Goal: Task Accomplishment & Management: Use online tool/utility

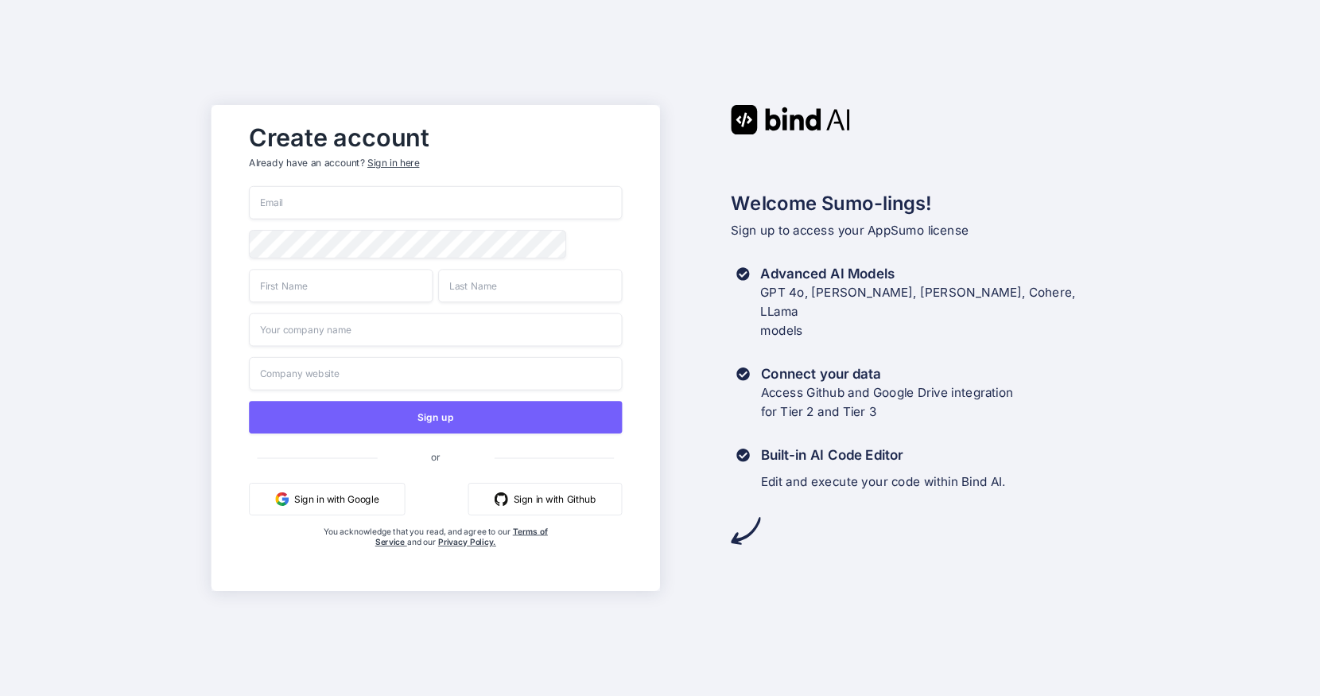
click at [362, 209] on input "email" at bounding box center [435, 202] width 373 height 33
type input "[PERSON_NAME][EMAIL_ADDRESS][PERSON_NAME][DOMAIN_NAME]"
click at [303, 296] on input "text" at bounding box center [341, 285] width 184 height 33
type input "Troy"
type input "Kelly"
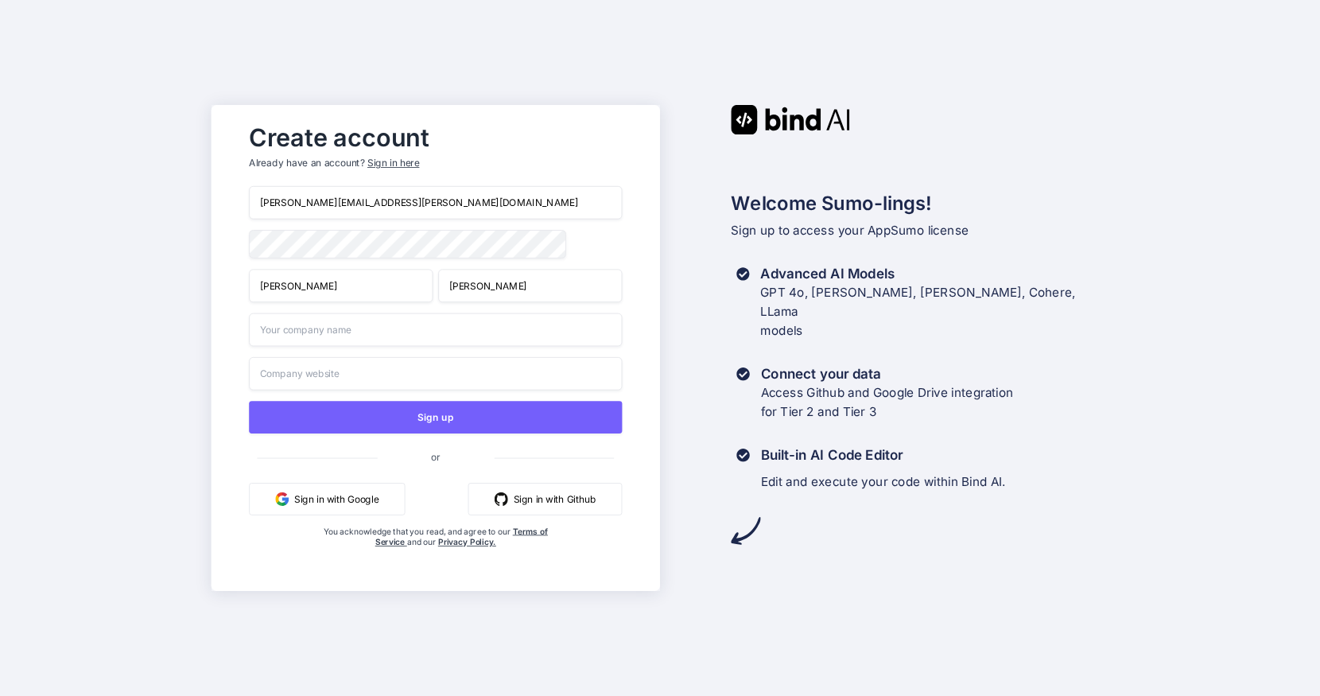
type input "t"
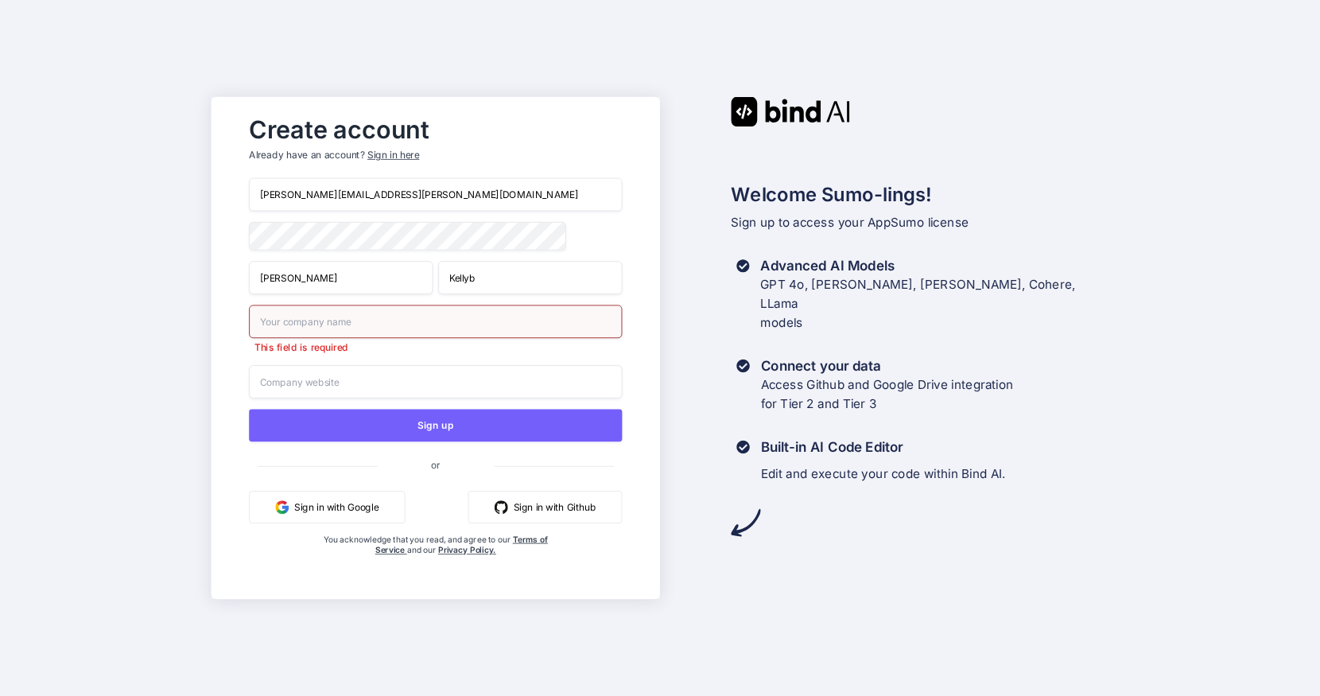
type input "Kelly"
type input "Blaze Interfaces"
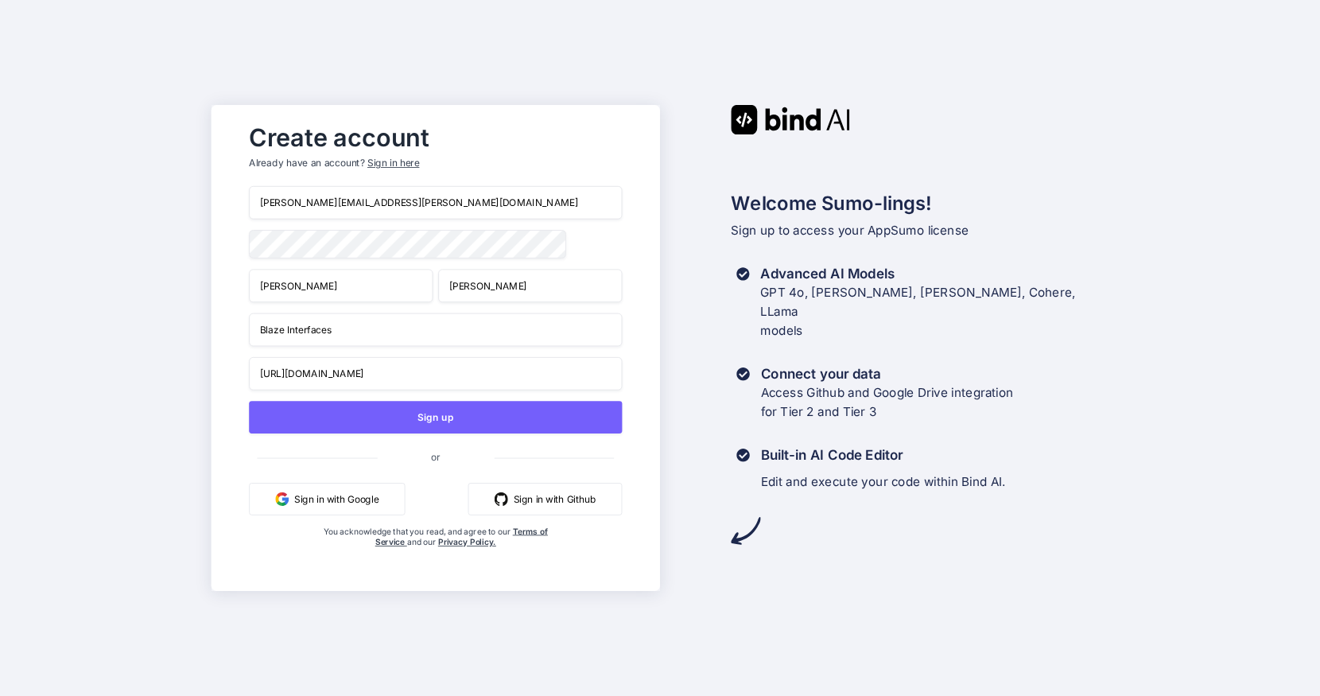
type input "https://blazeinterfaces.com"
paste input "https://blazeinterfaces.com"
type input "https://blazeinterfaces.com"
click at [354, 336] on input "Blaze Interfaces" at bounding box center [435, 329] width 373 height 33
click at [367, 335] on input "text" at bounding box center [435, 329] width 373 height 33
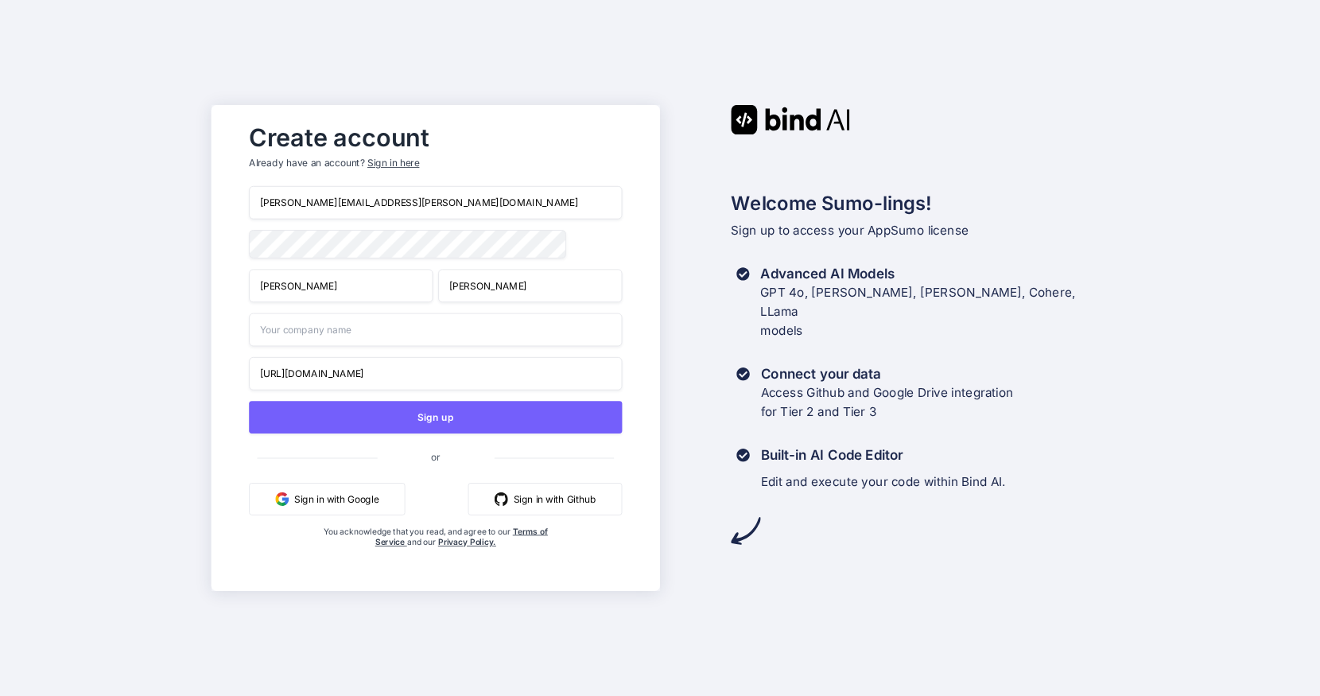
paste input "Blaze Interfaces"
type input "Blaze Interfaces"
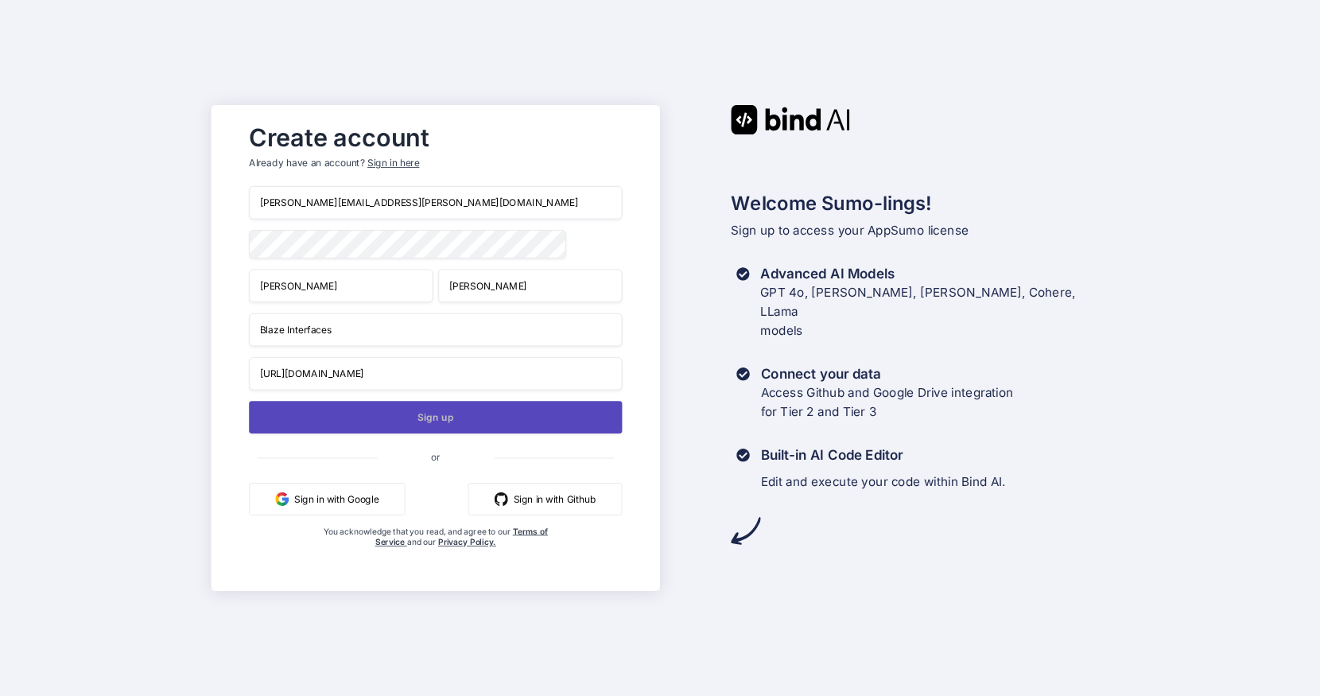
click at [447, 424] on button "Sign up" at bounding box center [435, 417] width 373 height 33
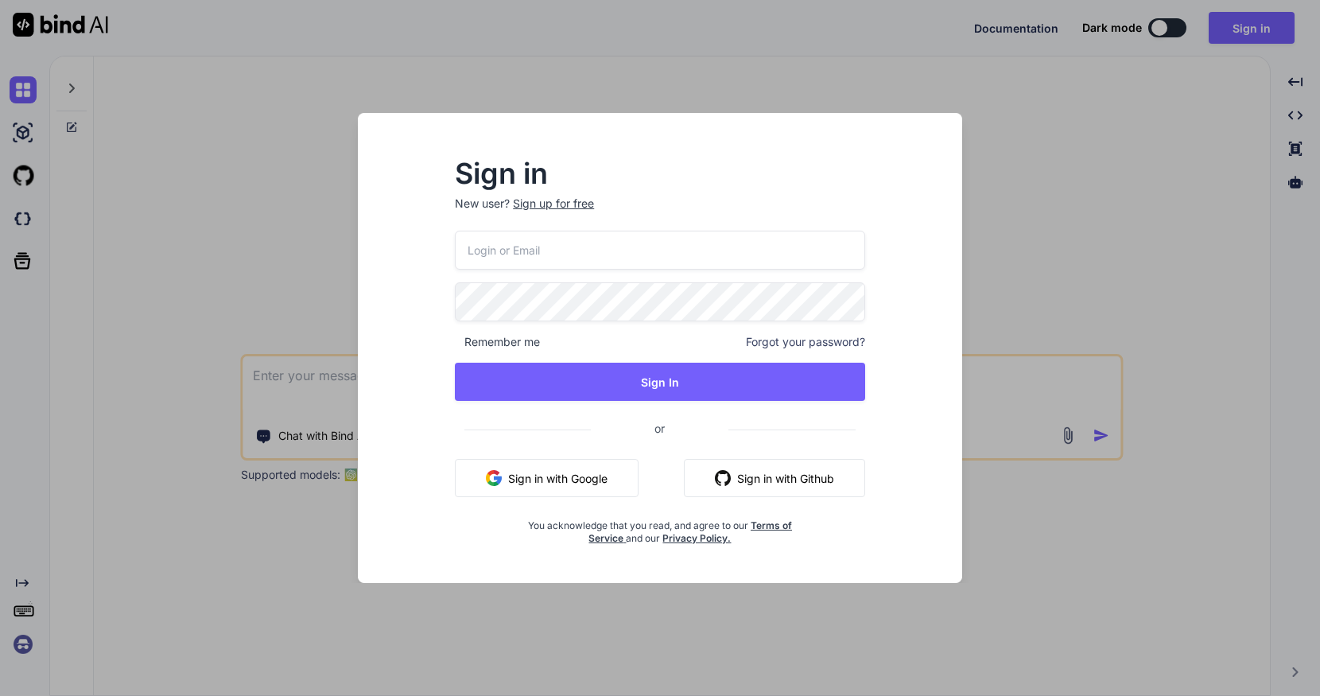
click at [557, 254] on input "email" at bounding box center [660, 250] width 410 height 39
type input "[PERSON_NAME][EMAIL_ADDRESS][PERSON_NAME][DOMAIN_NAME]"
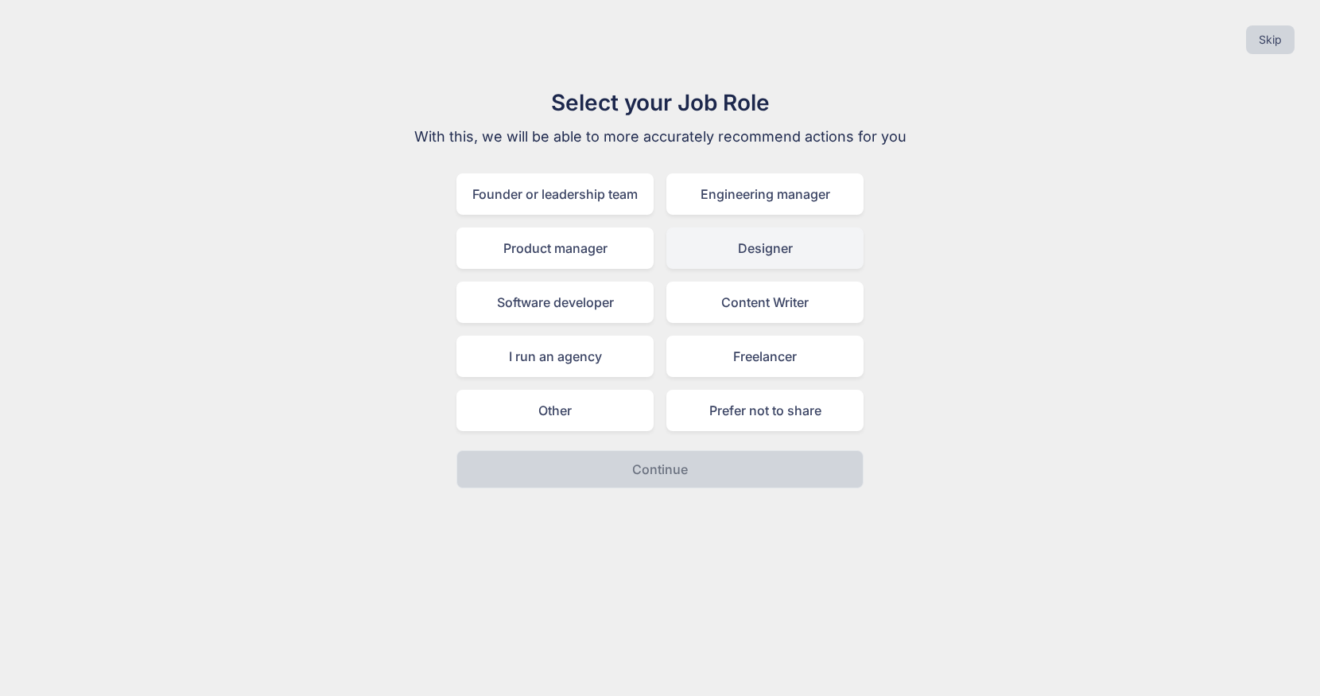
click at [834, 244] on div "Designer" at bounding box center [764, 247] width 197 height 41
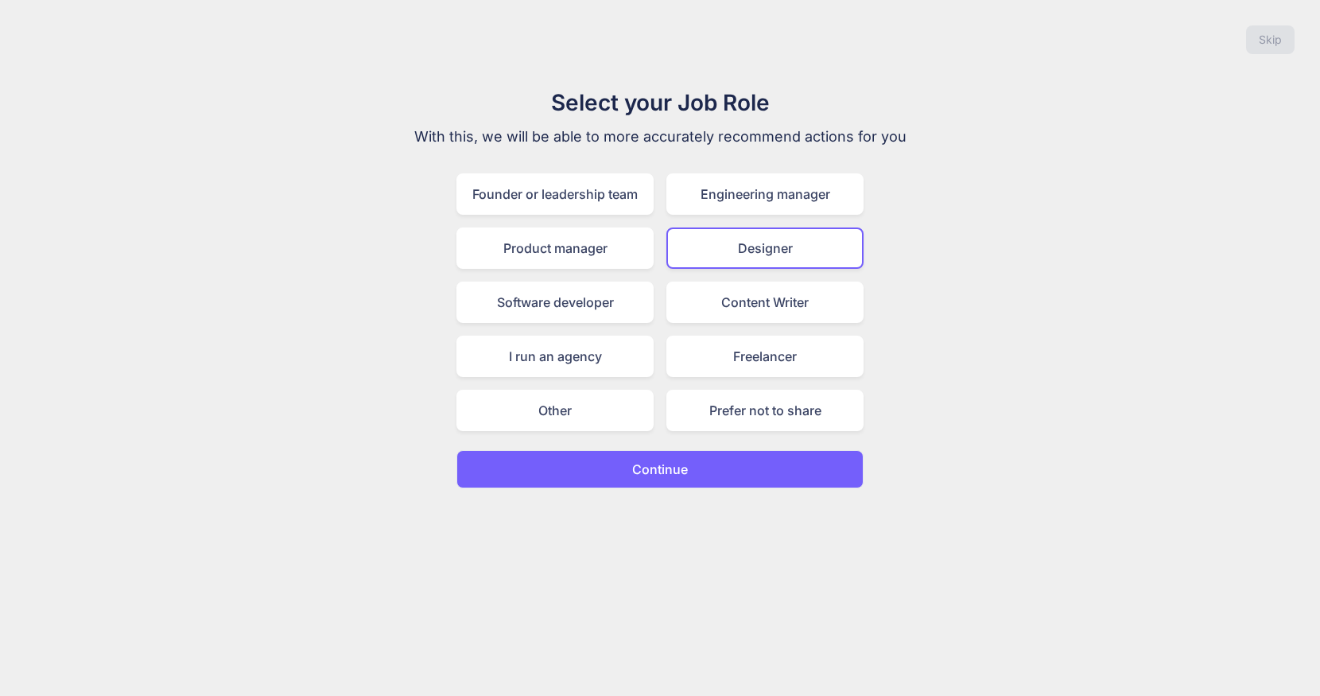
click at [751, 464] on button "Continue" at bounding box center [659, 469] width 407 height 38
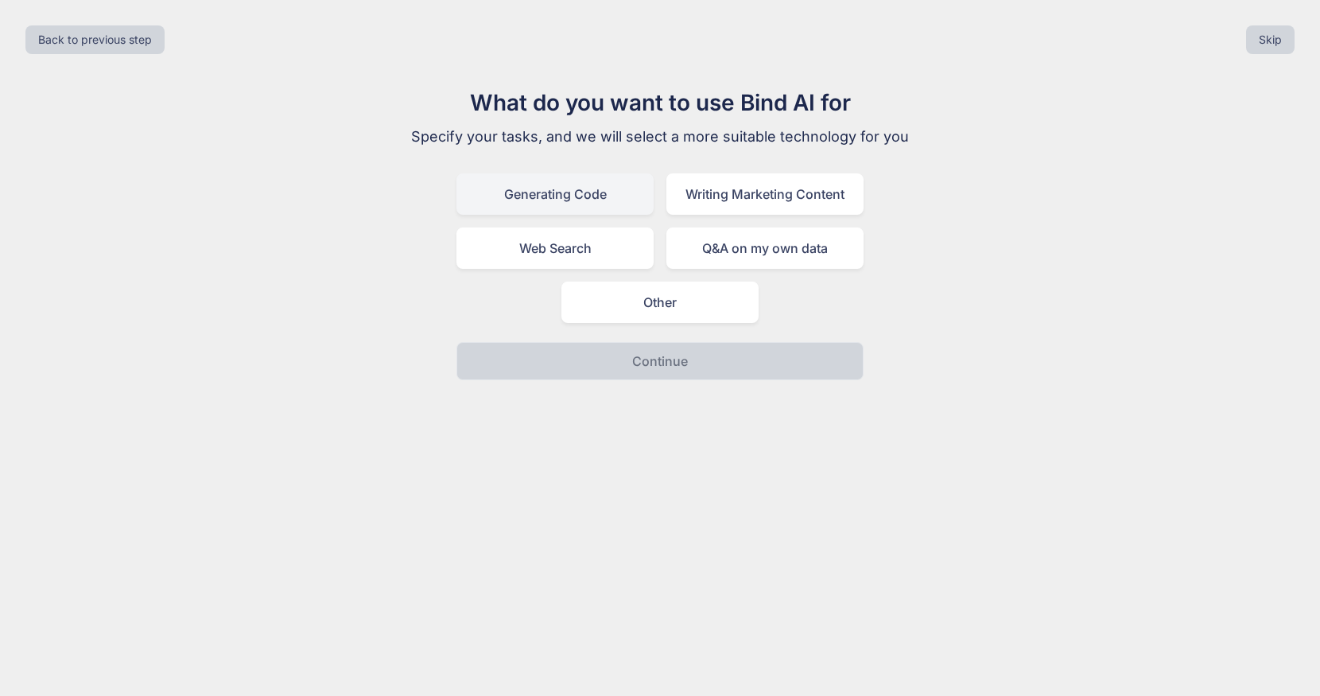
click at [613, 200] on div "Generating Code" at bounding box center [554, 193] width 197 height 41
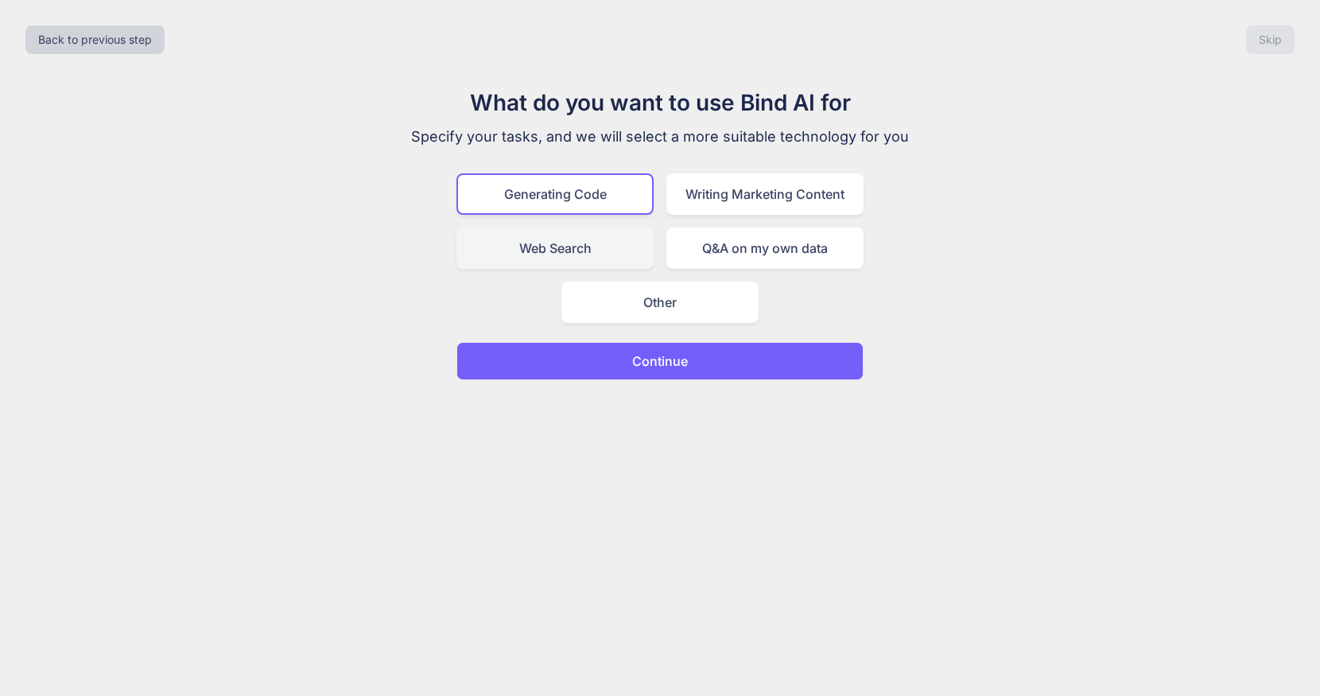
click at [616, 244] on div "Web Search" at bounding box center [554, 247] width 197 height 41
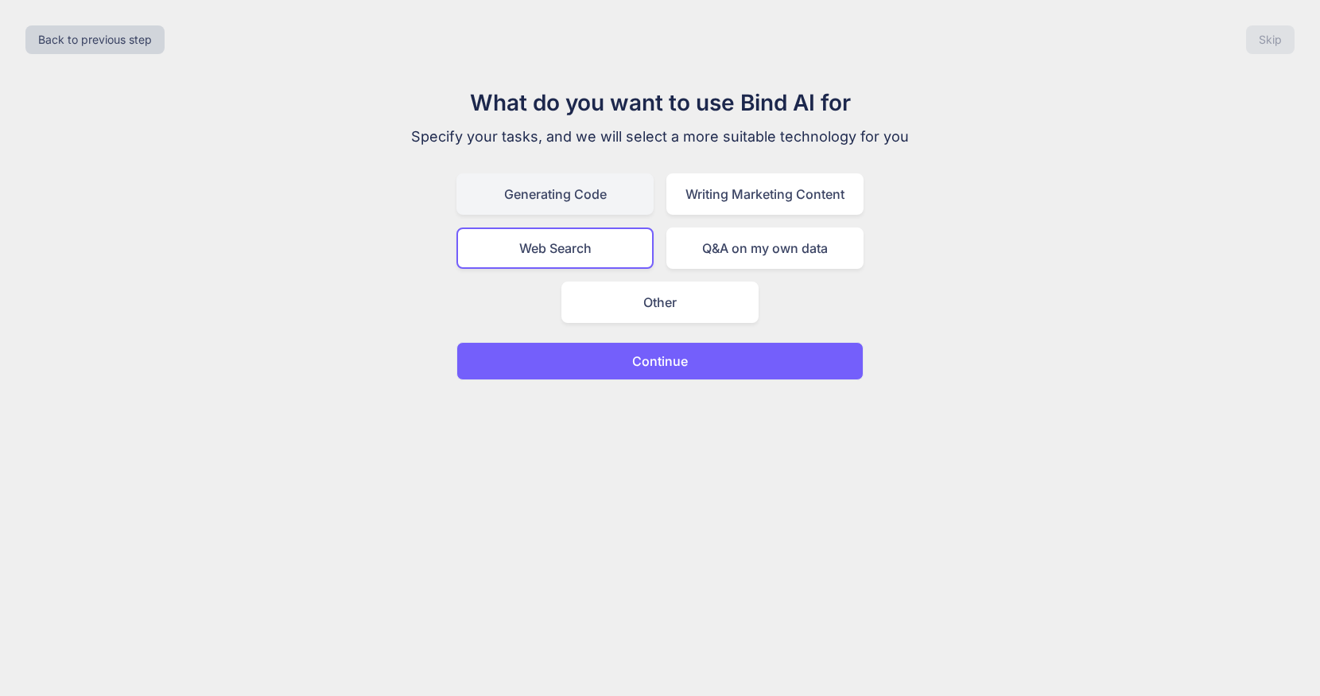
click at [612, 197] on div "Generating Code" at bounding box center [554, 193] width 197 height 41
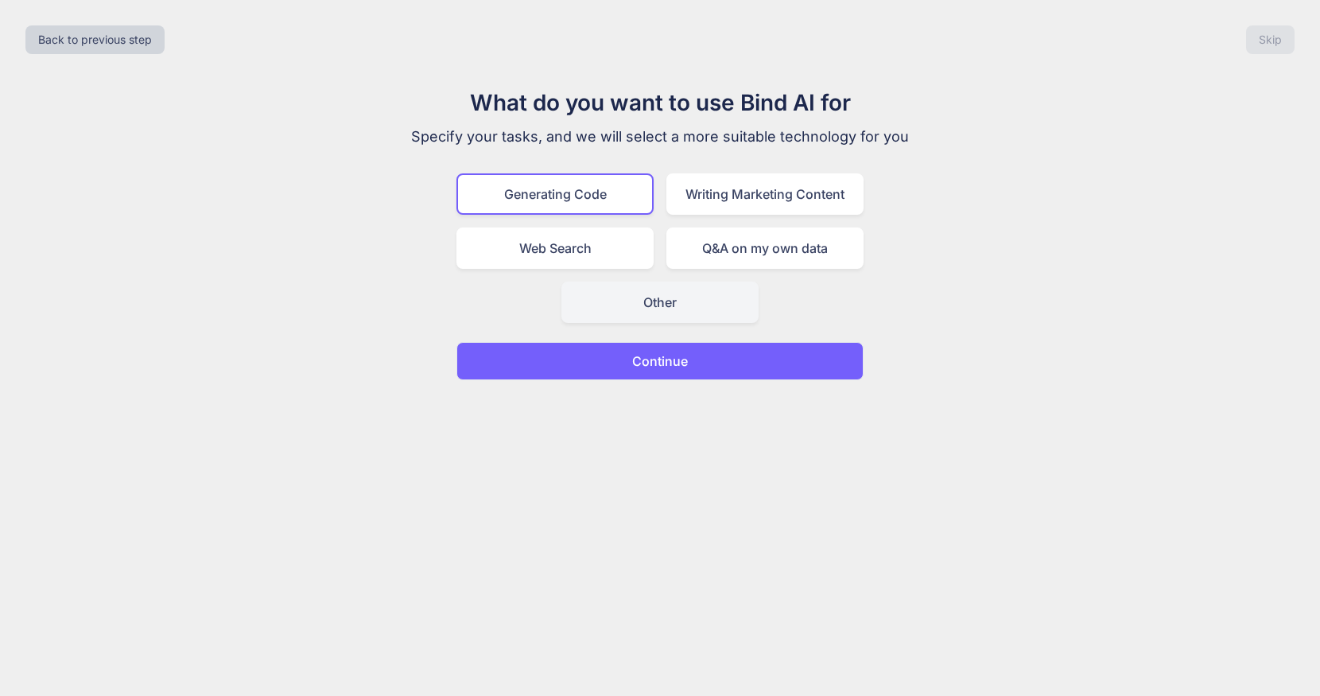
click at [654, 305] on div "Other" at bounding box center [659, 302] width 197 height 41
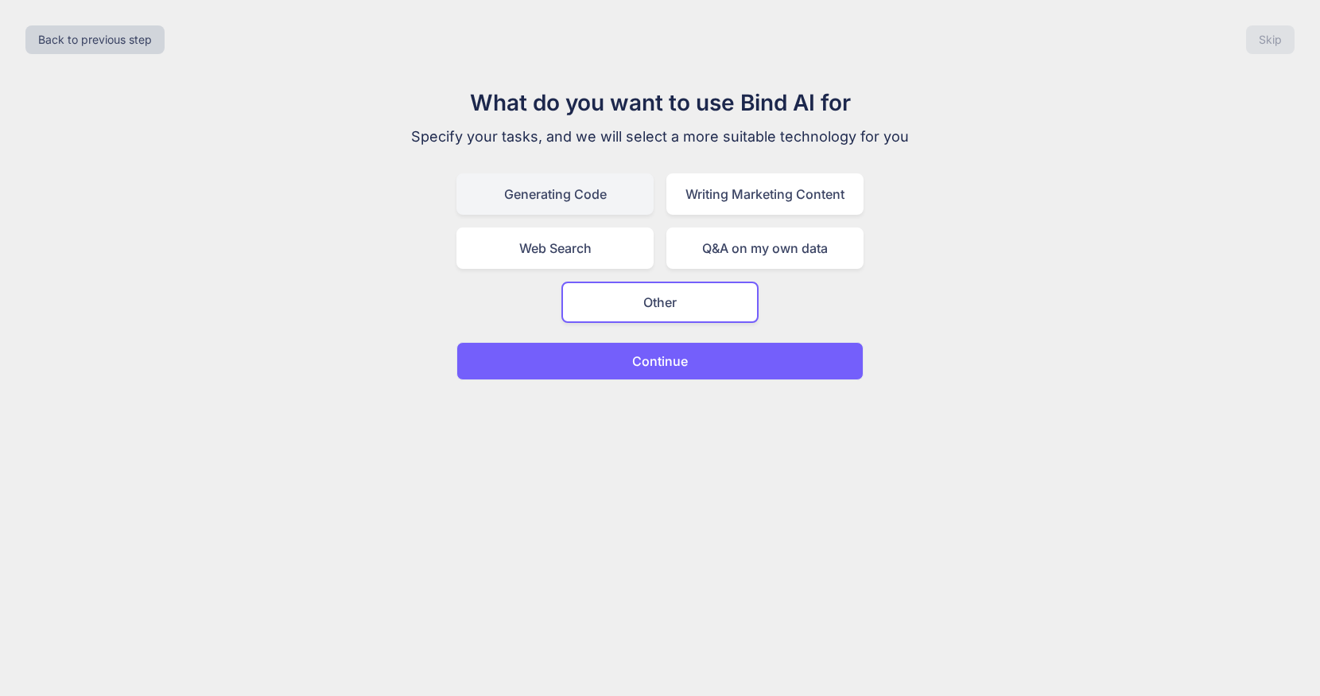
click at [611, 192] on div "Generating Code" at bounding box center [554, 193] width 197 height 41
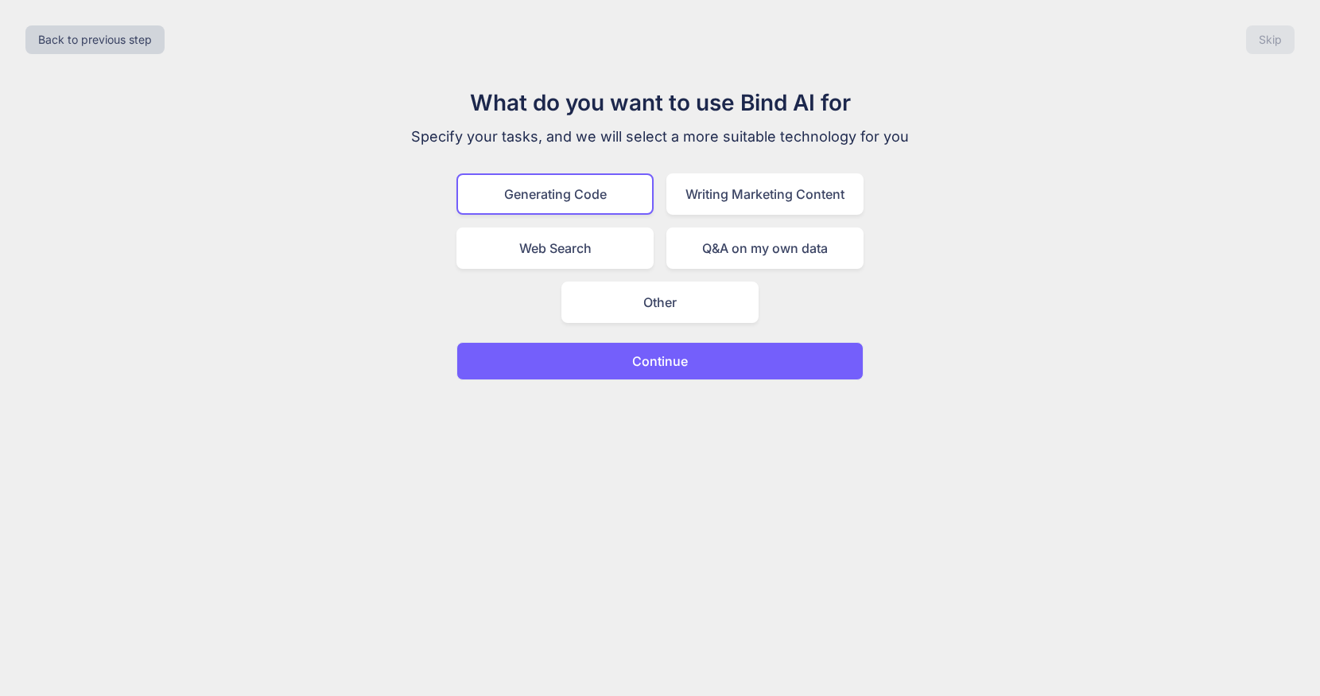
click at [685, 366] on p "Continue" at bounding box center [660, 360] width 56 height 19
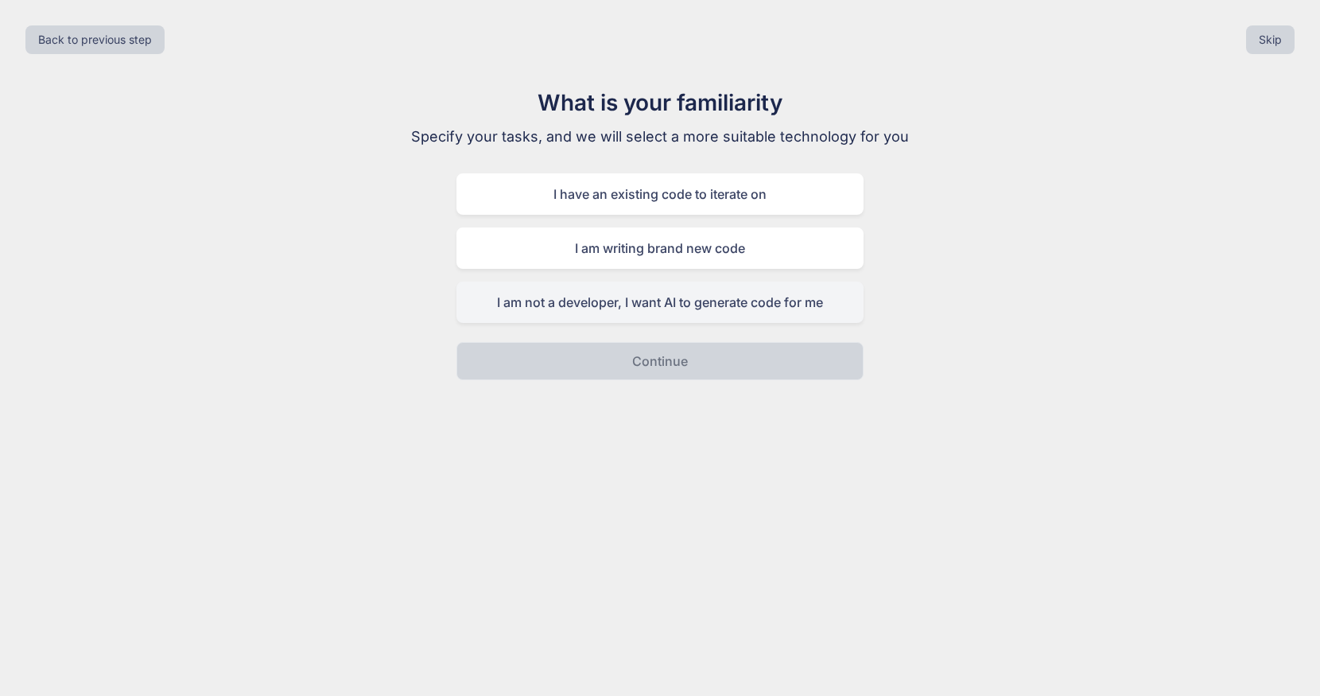
click at [681, 303] on div "I am not a developer, I want AI to generate code for me" at bounding box center [659, 302] width 407 height 41
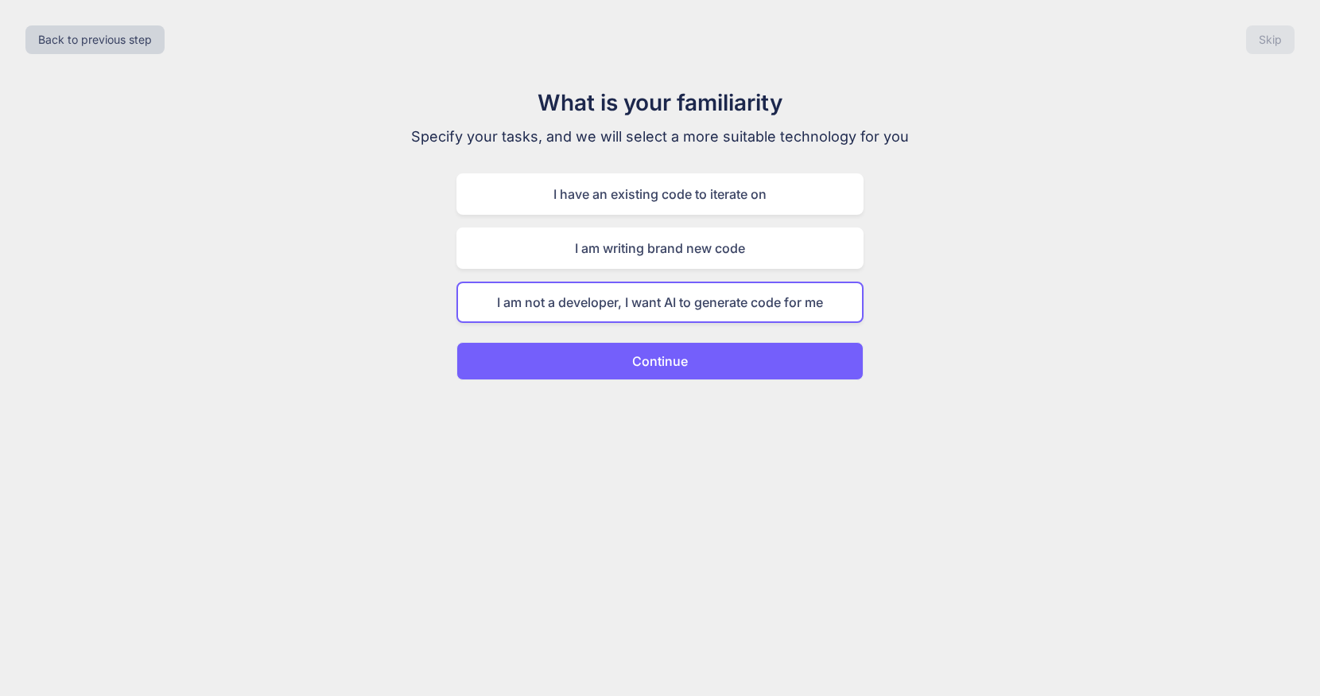
click at [693, 354] on button "Continue" at bounding box center [659, 361] width 407 height 38
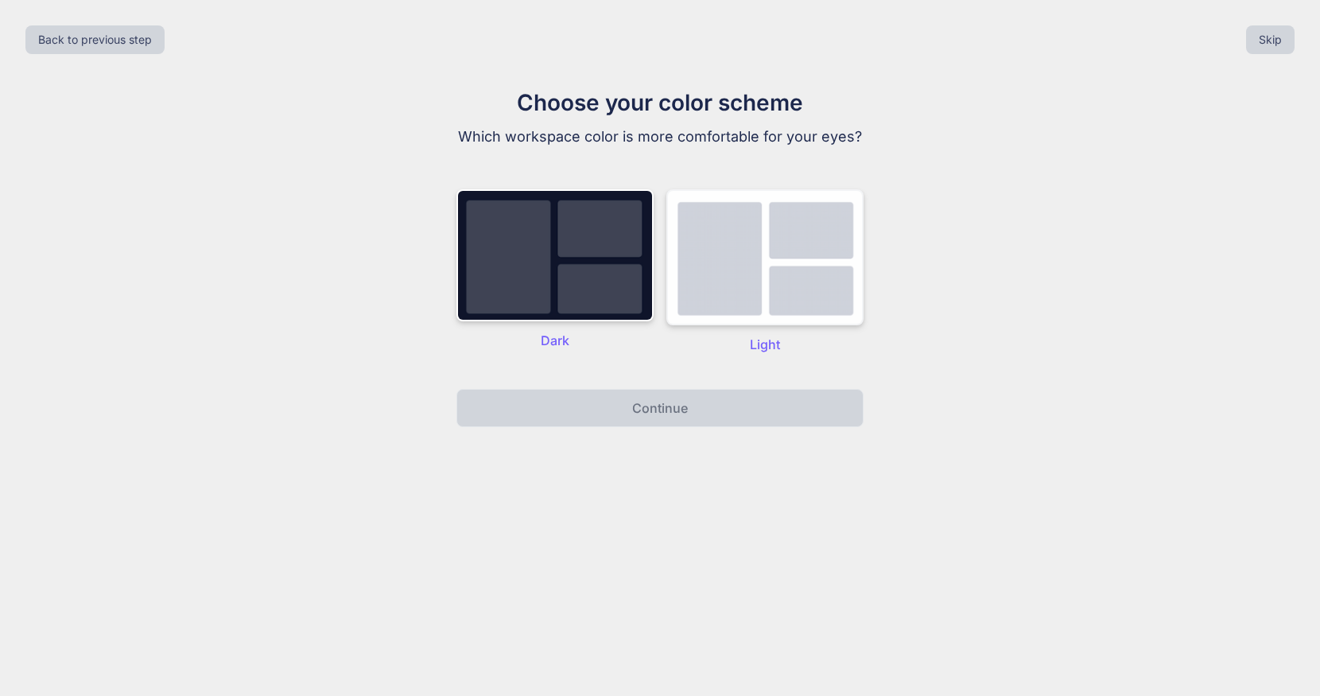
click at [739, 274] on img at bounding box center [764, 257] width 197 height 136
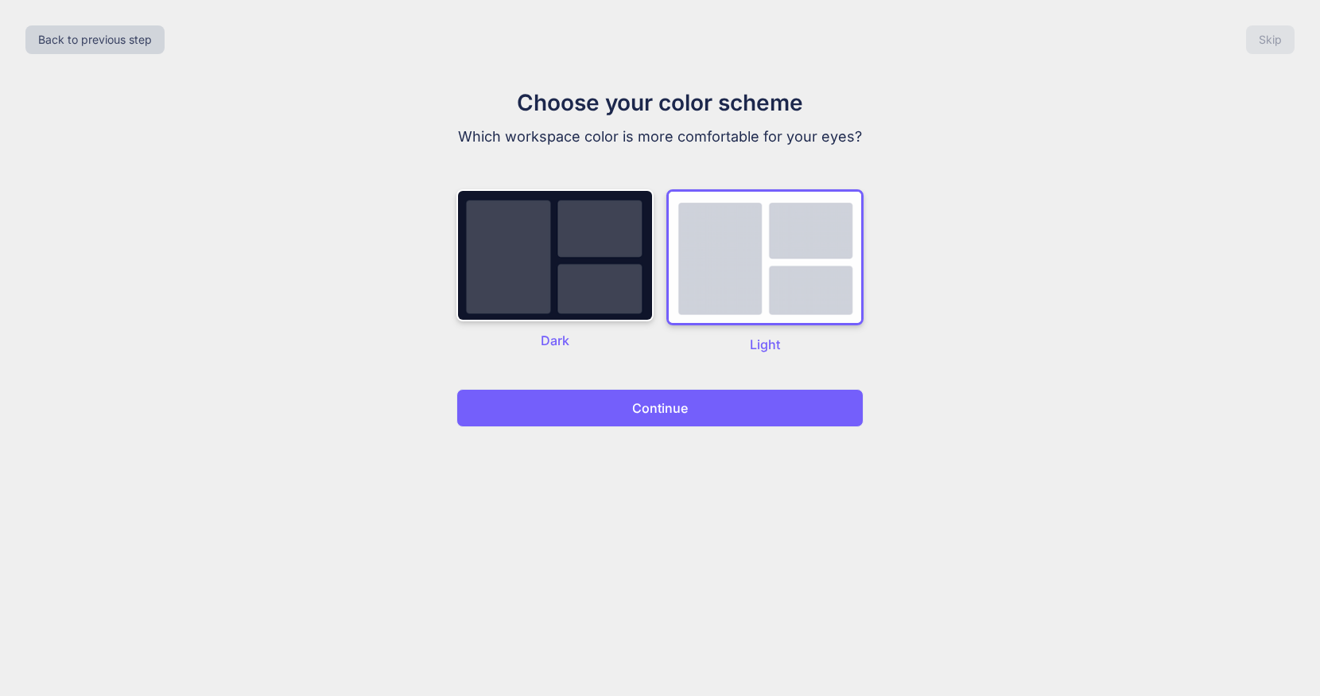
click at [729, 401] on button "Continue" at bounding box center [659, 408] width 407 height 38
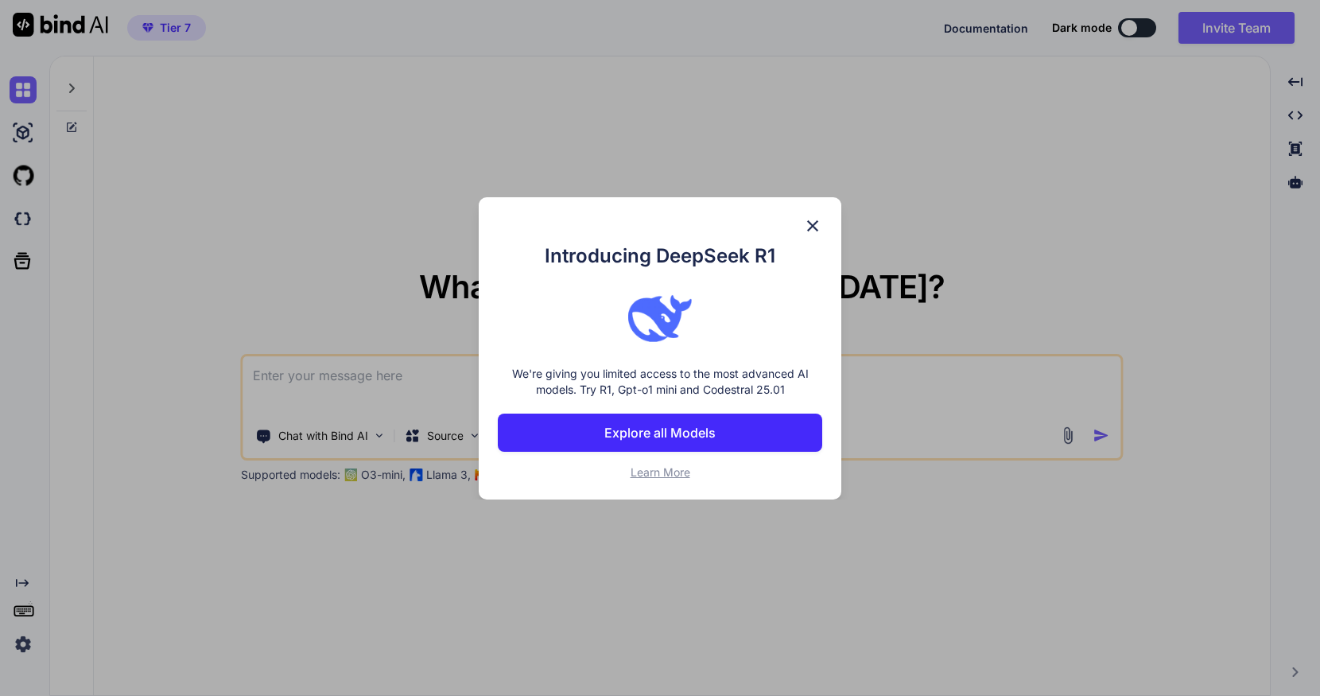
type textarea "x"
click at [670, 469] on span "Learn More" at bounding box center [661, 472] width 60 height 14
click at [743, 441] on button "Explore all Models" at bounding box center [660, 433] width 325 height 38
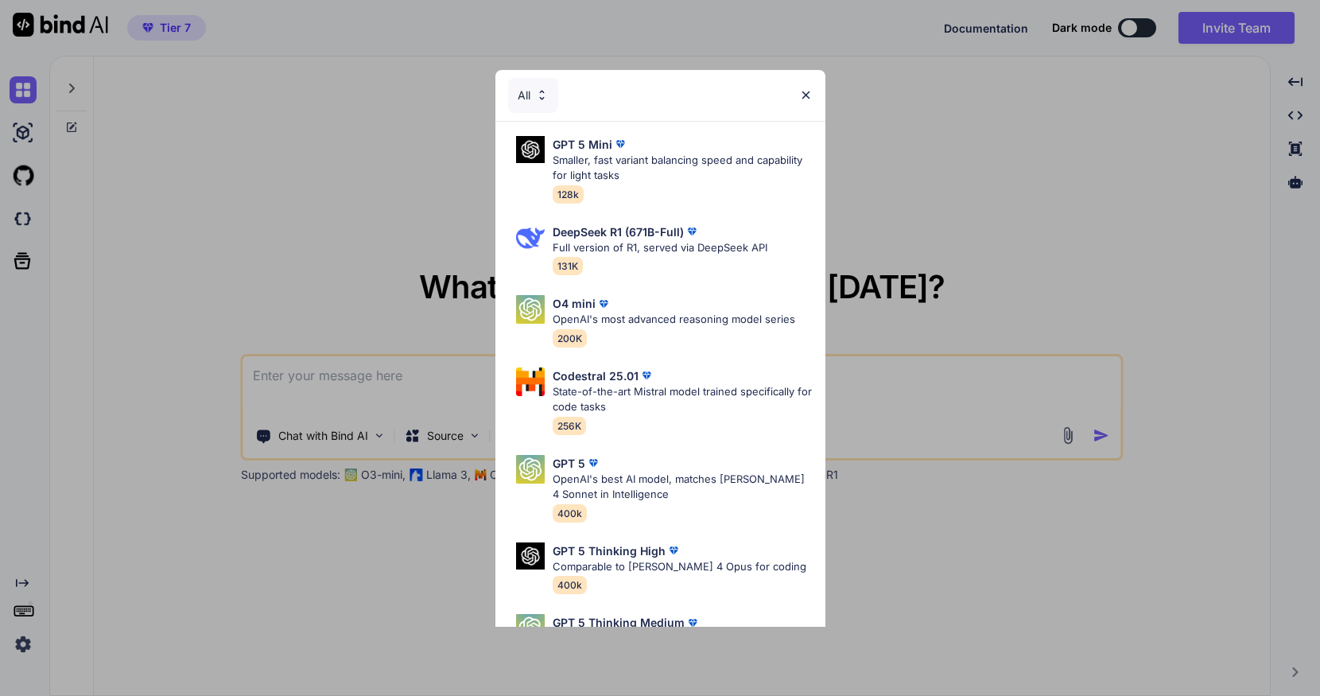
click at [800, 95] on img at bounding box center [806, 95] width 14 height 14
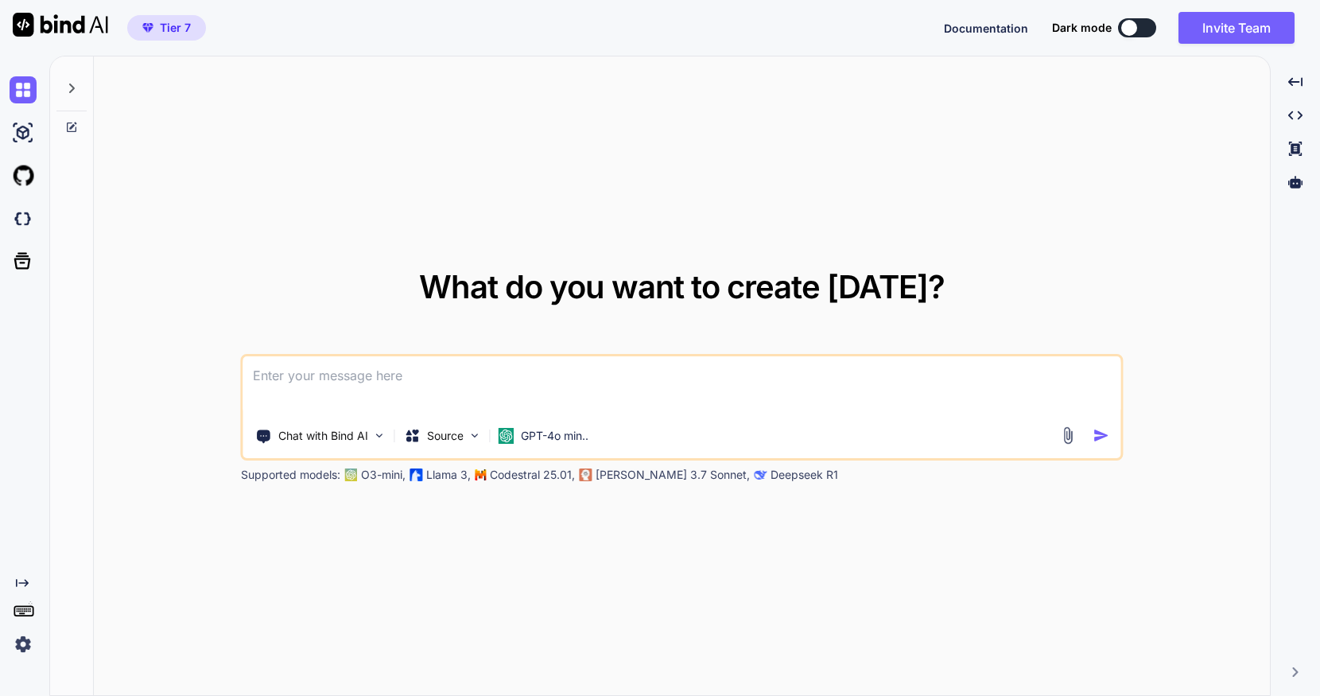
click at [433, 384] on textarea at bounding box center [681, 385] width 877 height 59
paste textarea "create a dashboard for instructors to manage their classes, add students, sched…"
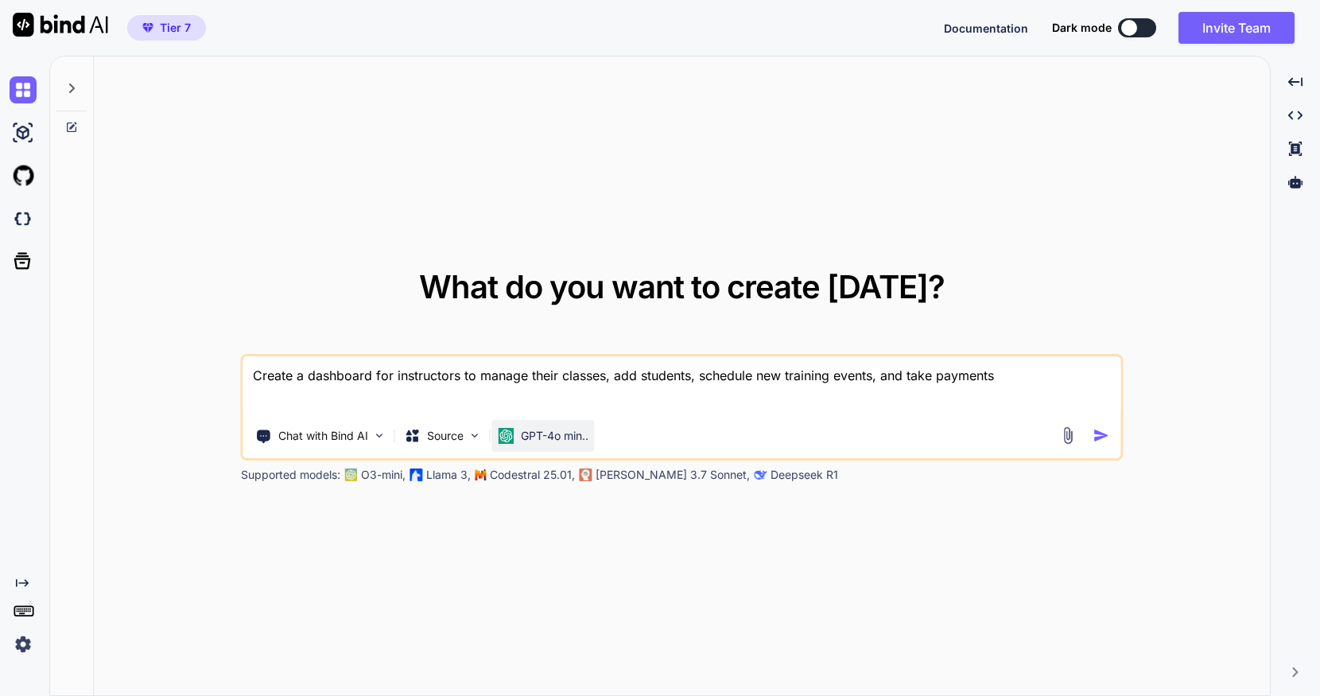
type textarea "Create a dashboard for instructors to manage their classes, add students, sched…"
click at [579, 439] on p "GPT-4o min.." at bounding box center [555, 436] width 68 height 16
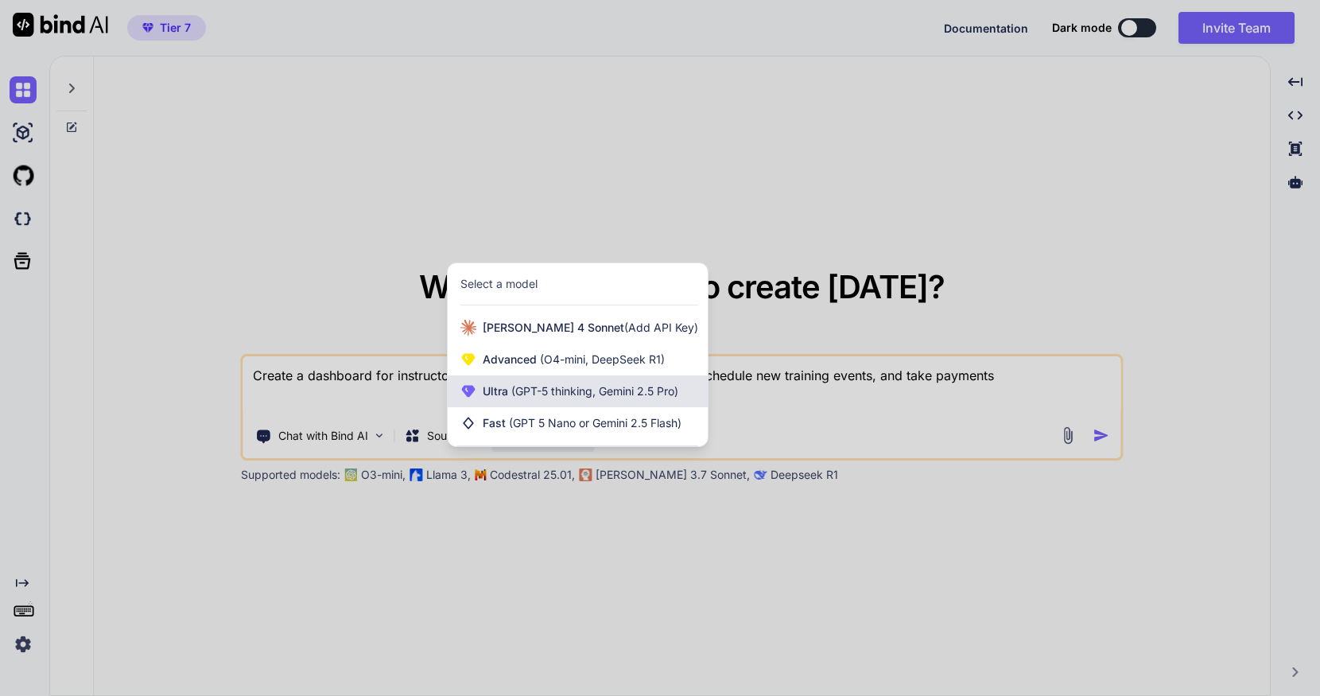
click at [608, 394] on span "(GPT-5 thinking, Gemini 2.5 Pro)" at bounding box center [593, 391] width 170 height 14
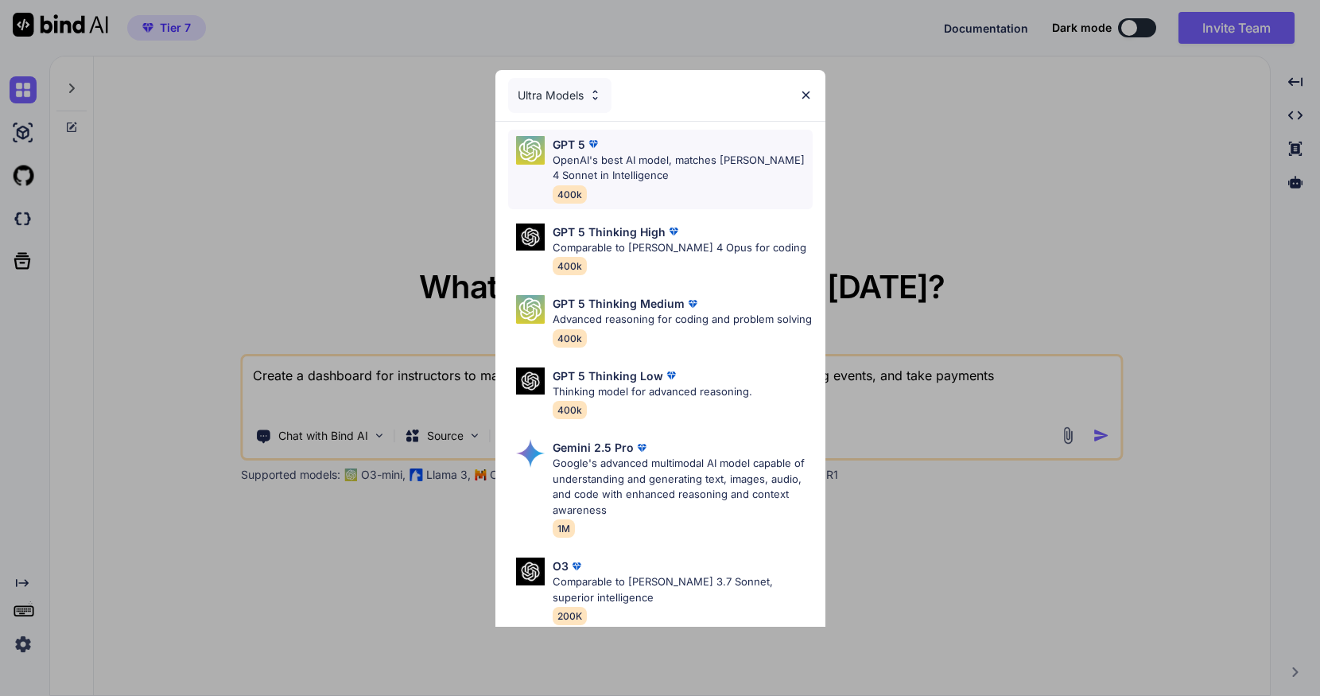
click at [647, 153] on p "OpenAI's best AI model, matches [PERSON_NAME] 4 Sonnet in Intelligence" at bounding box center [683, 168] width 260 height 31
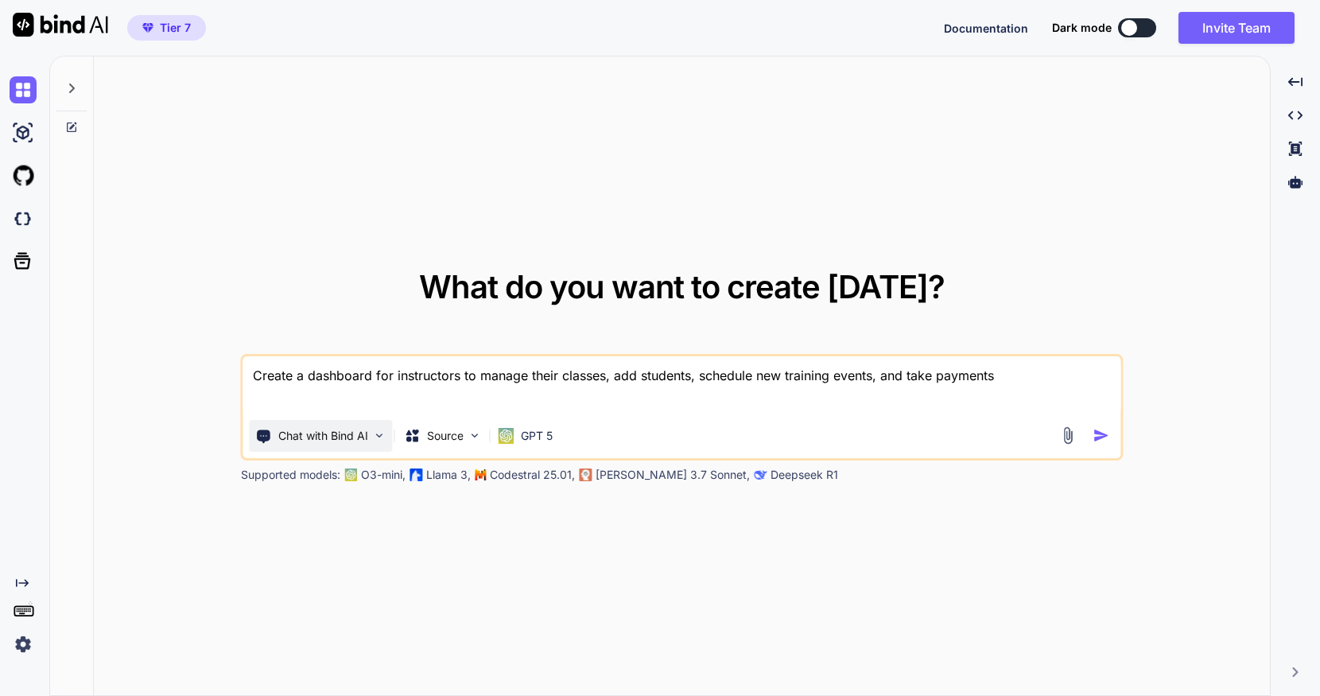
click at [377, 437] on img at bounding box center [380, 436] width 14 height 14
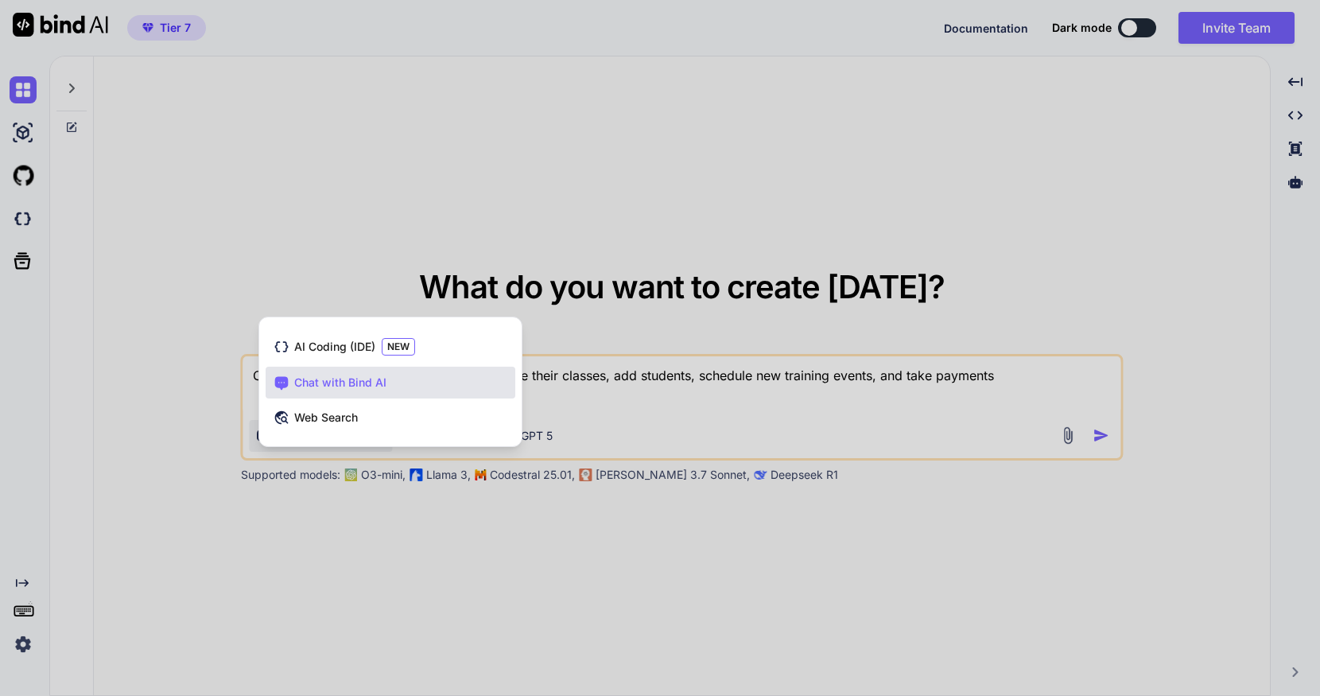
click at [188, 336] on div at bounding box center [660, 348] width 1320 height 696
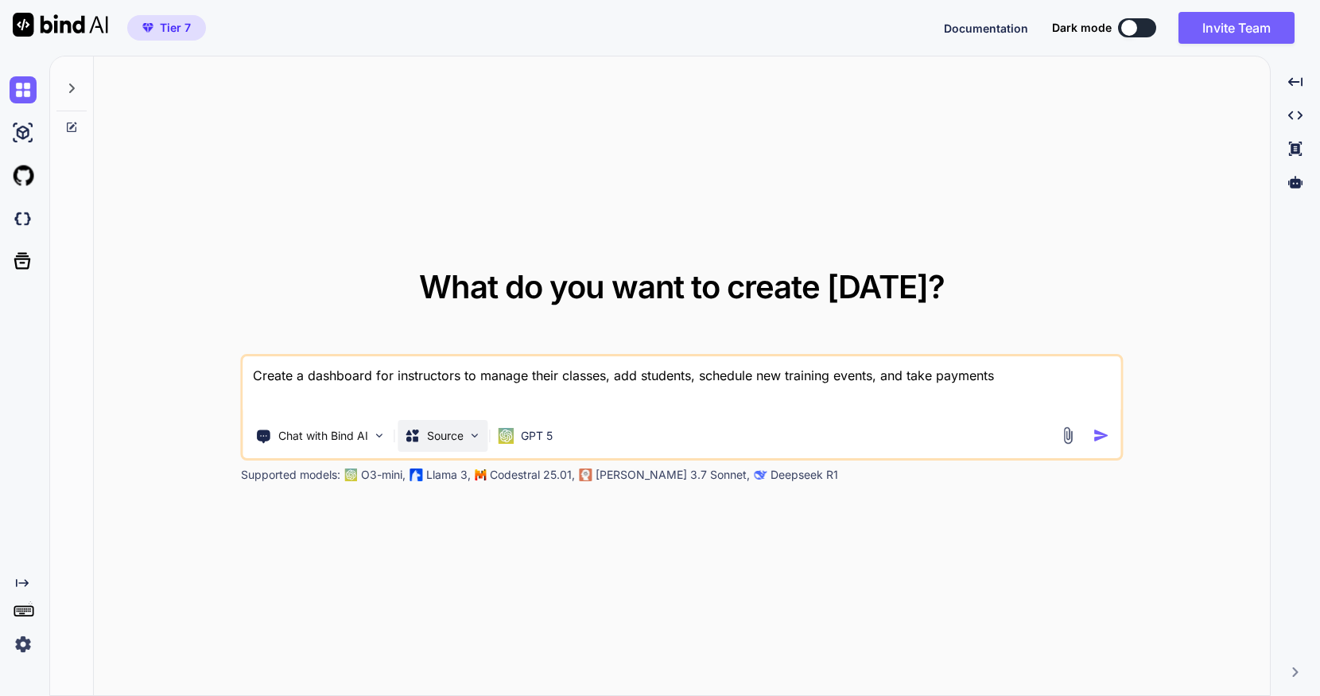
click at [460, 446] on div "Source" at bounding box center [443, 436] width 90 height 32
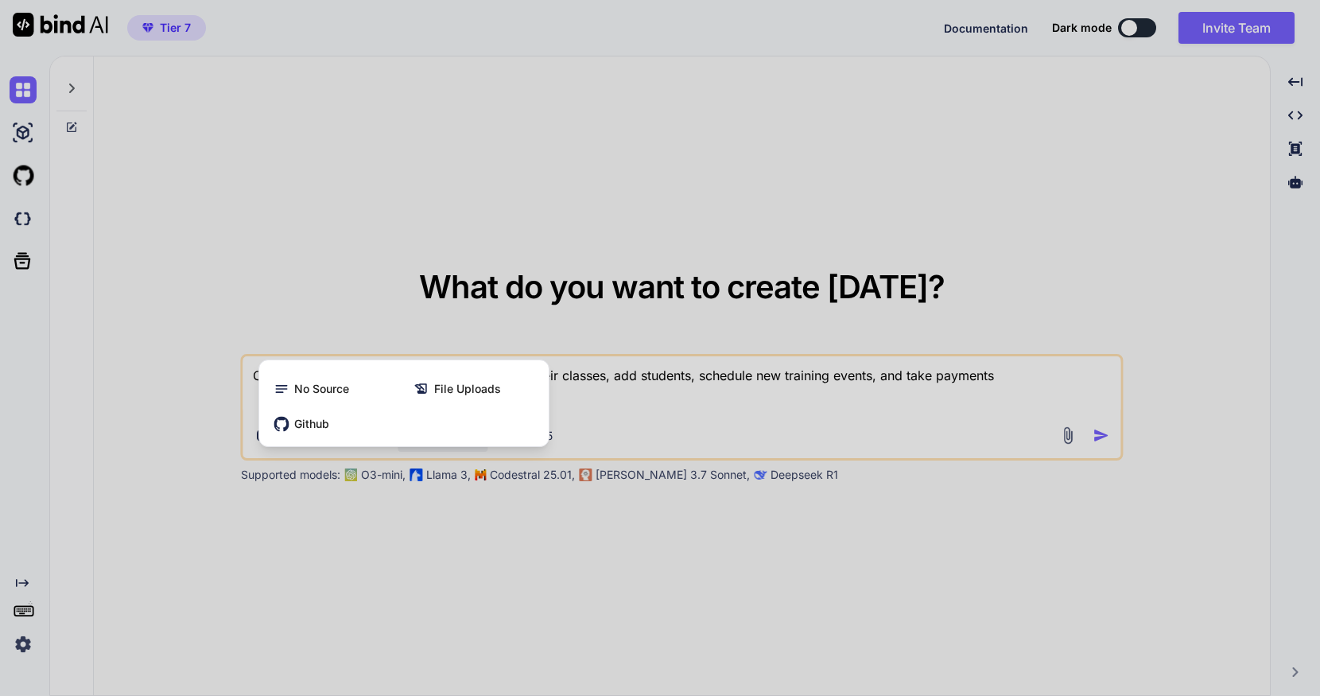
click at [573, 553] on div at bounding box center [660, 348] width 1320 height 696
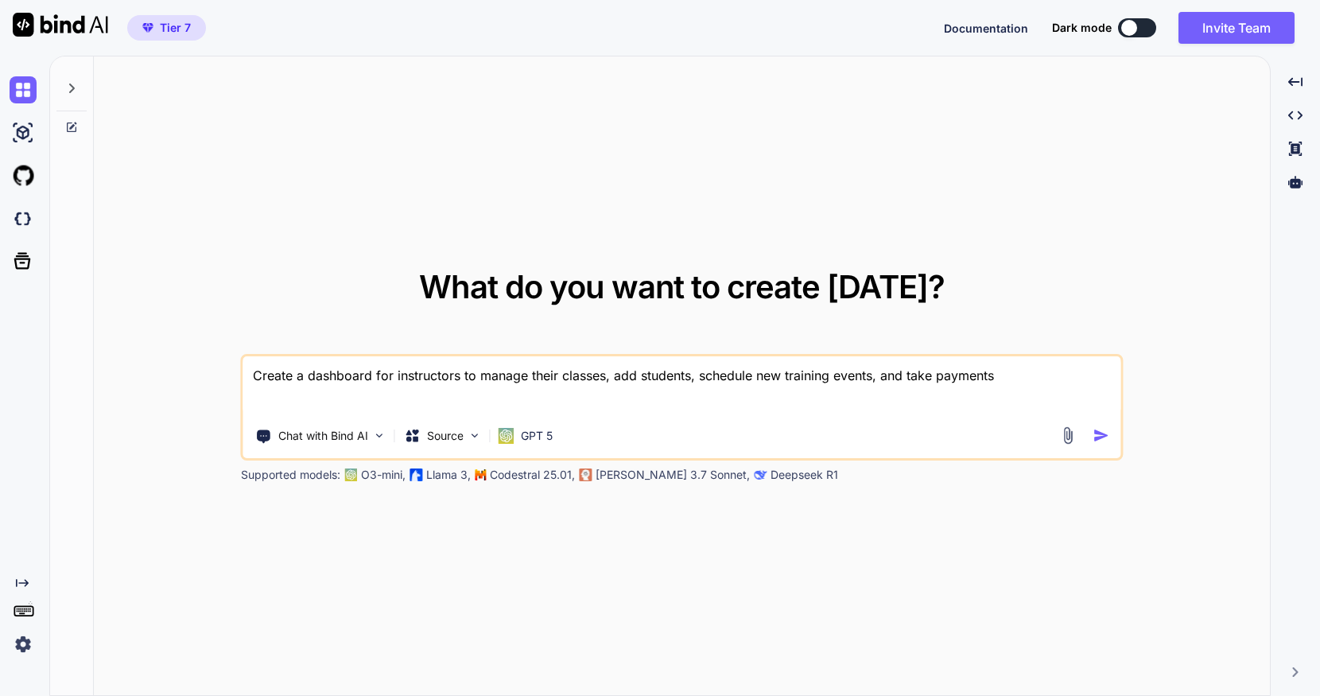
click at [1097, 433] on img "button" at bounding box center [1101, 435] width 17 height 17
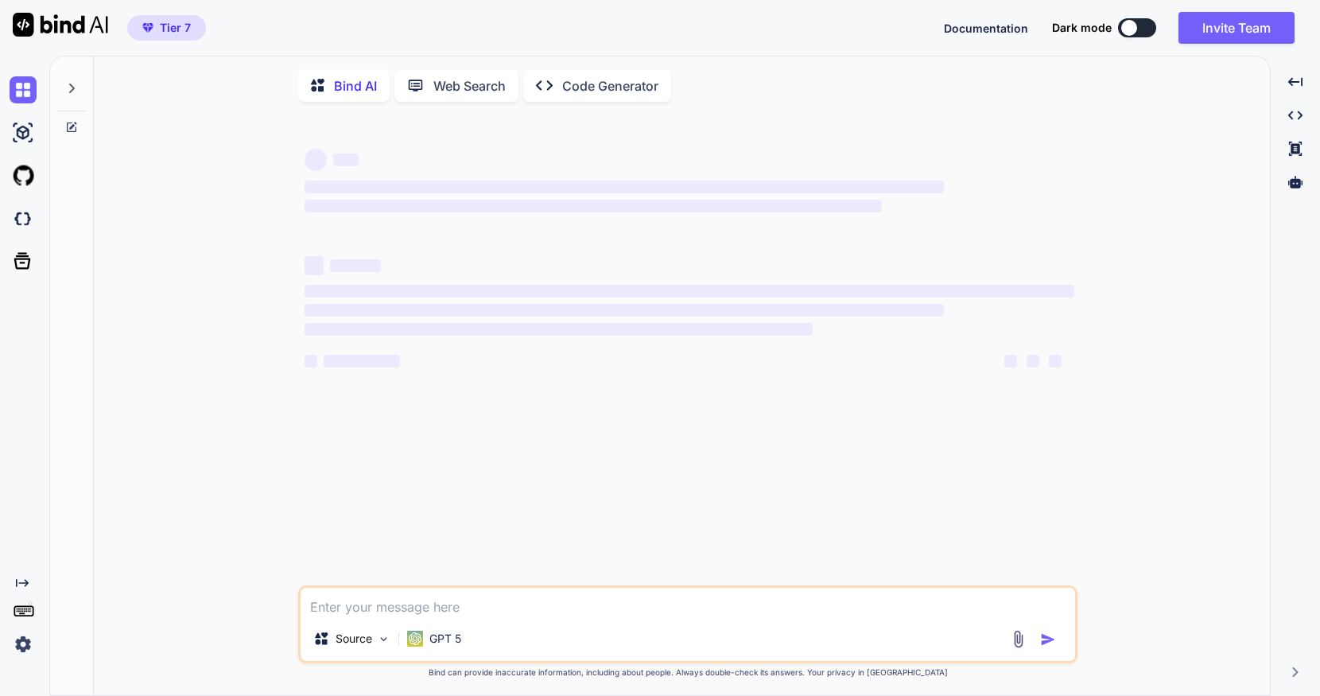
scroll to position [6, 0]
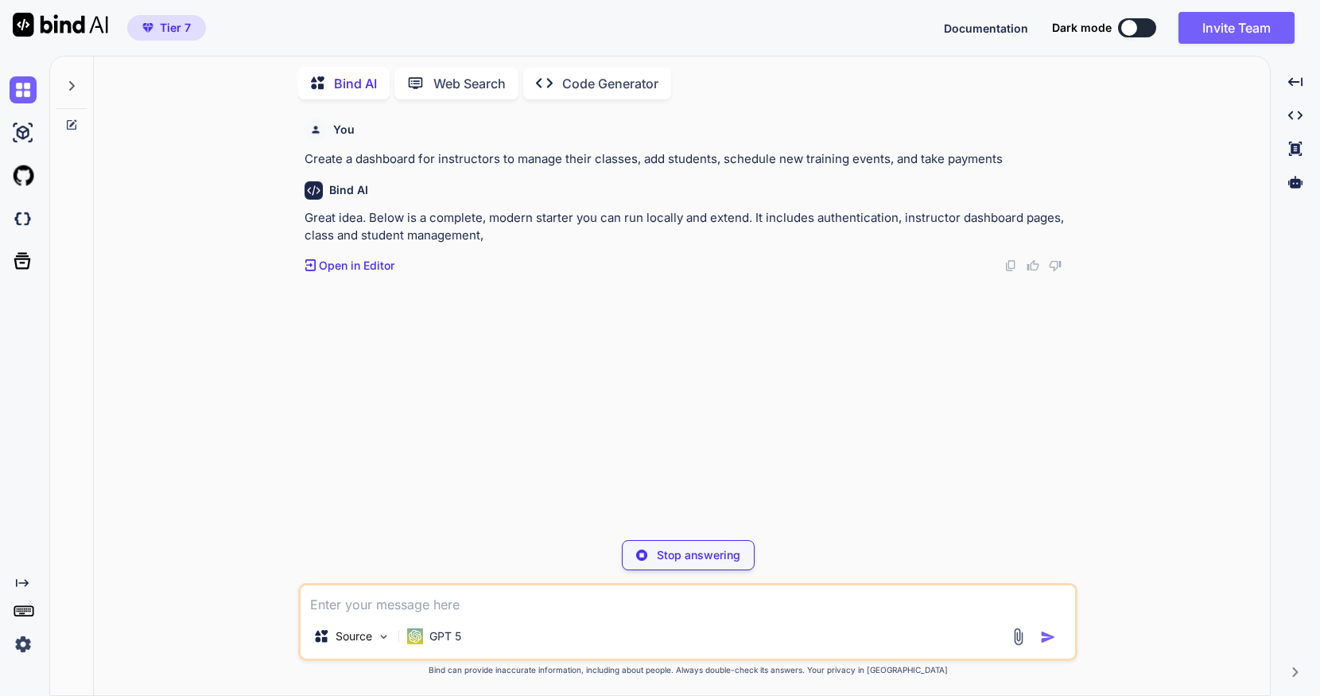
click at [371, 268] on p "Open in Editor" at bounding box center [357, 266] width 76 height 16
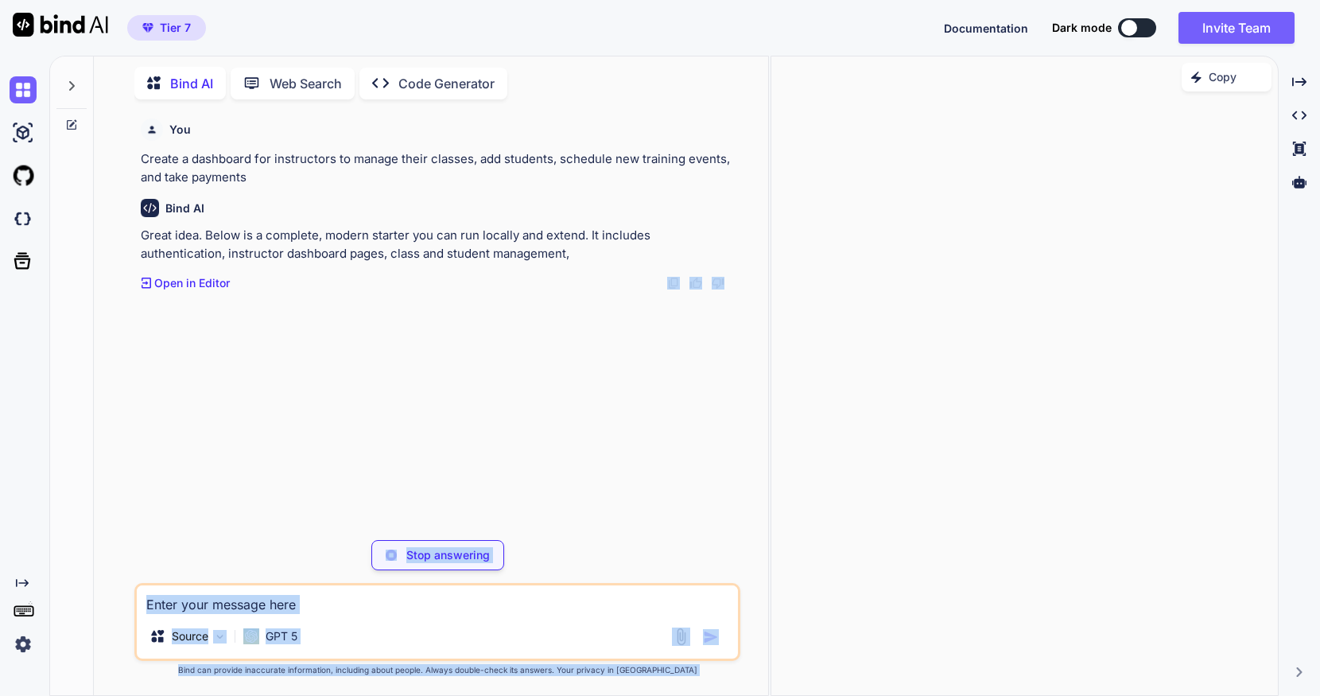
drag, startPoint x: 770, startPoint y: 324, endPoint x: 530, endPoint y: 334, distance: 239.6
click at [530, 334] on div "Bind AI Web Search Created with Pixso. Code Generator You Create a dashboard fo…" at bounding box center [684, 376] width 1271 height 640
click at [682, 377] on div "You Create a dashboard for instructors to manage their classes, add students, s…" at bounding box center [440, 319] width 604 height 415
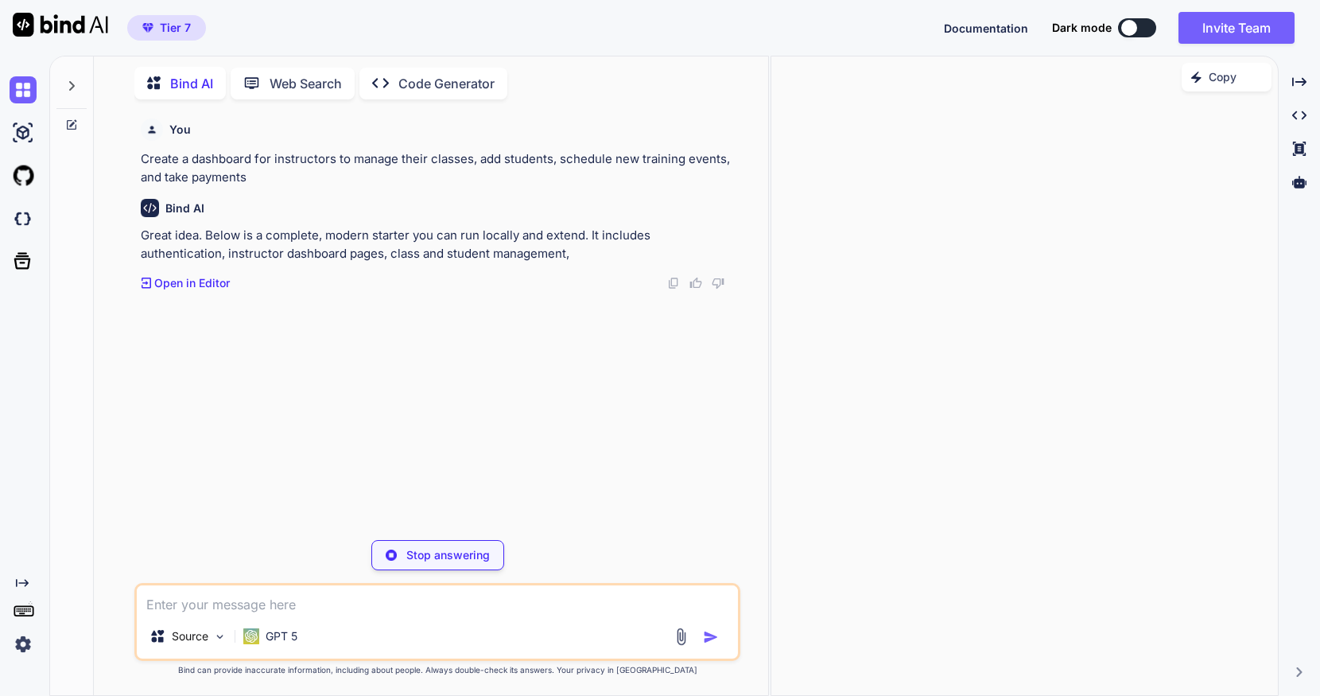
click at [701, 280] on img at bounding box center [695, 283] width 13 height 13
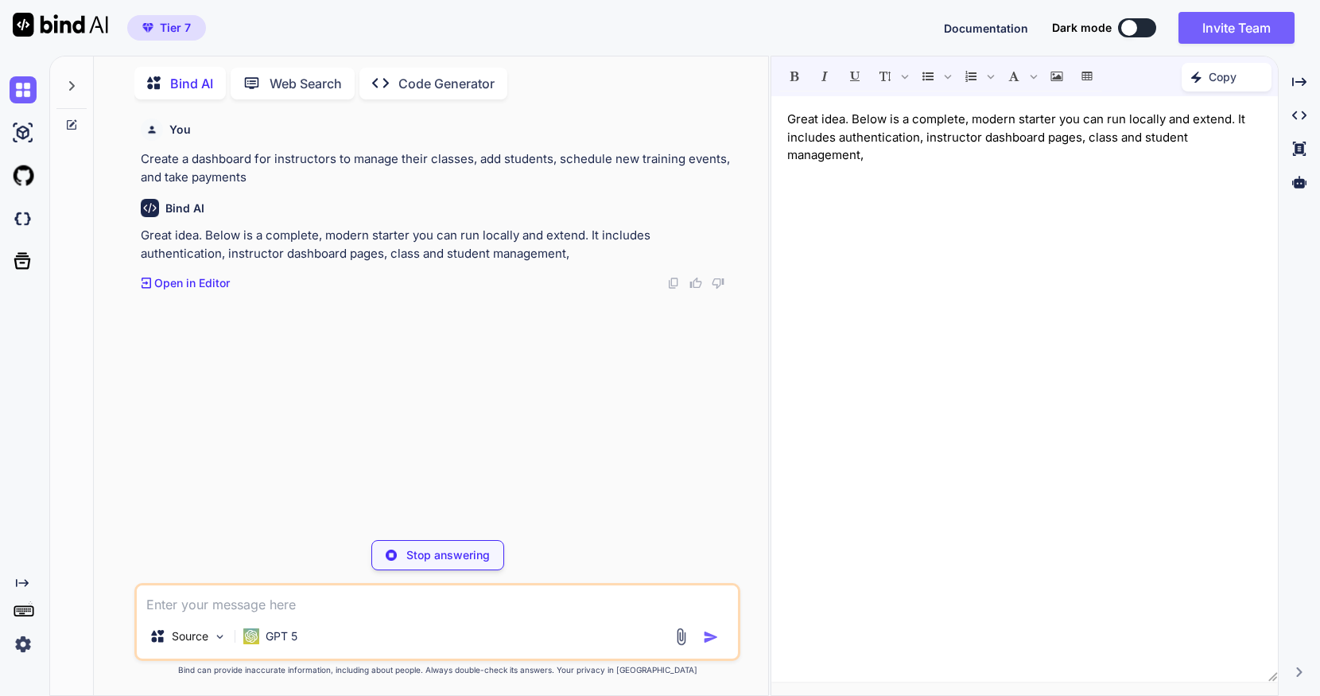
click at [771, 277] on div "Great idea. Below is a complete, modern starter you can run locally and extend.…" at bounding box center [1025, 376] width 508 height 640
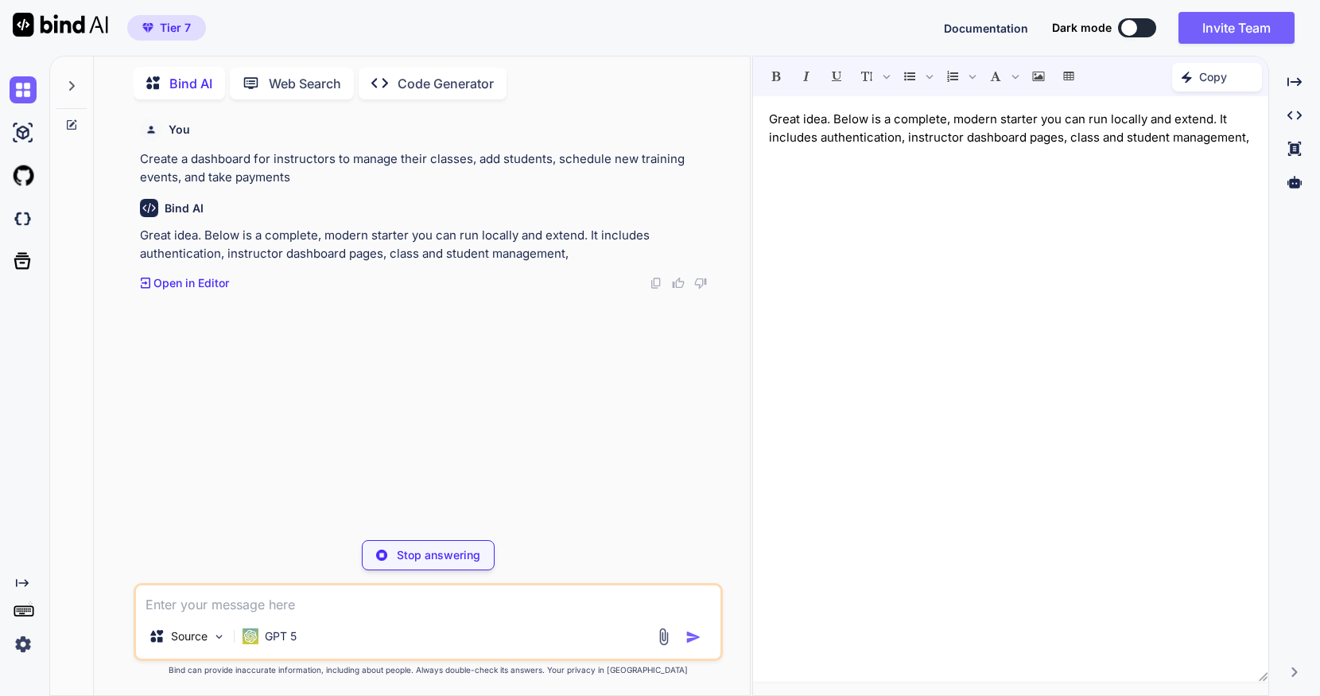
drag, startPoint x: 769, startPoint y: 289, endPoint x: 612, endPoint y: 298, distance: 157.0
click at [612, 298] on div "Bind AI Web Search Created with Pixso. Code Generator You Create a dashboard fo…" at bounding box center [684, 376] width 1271 height 640
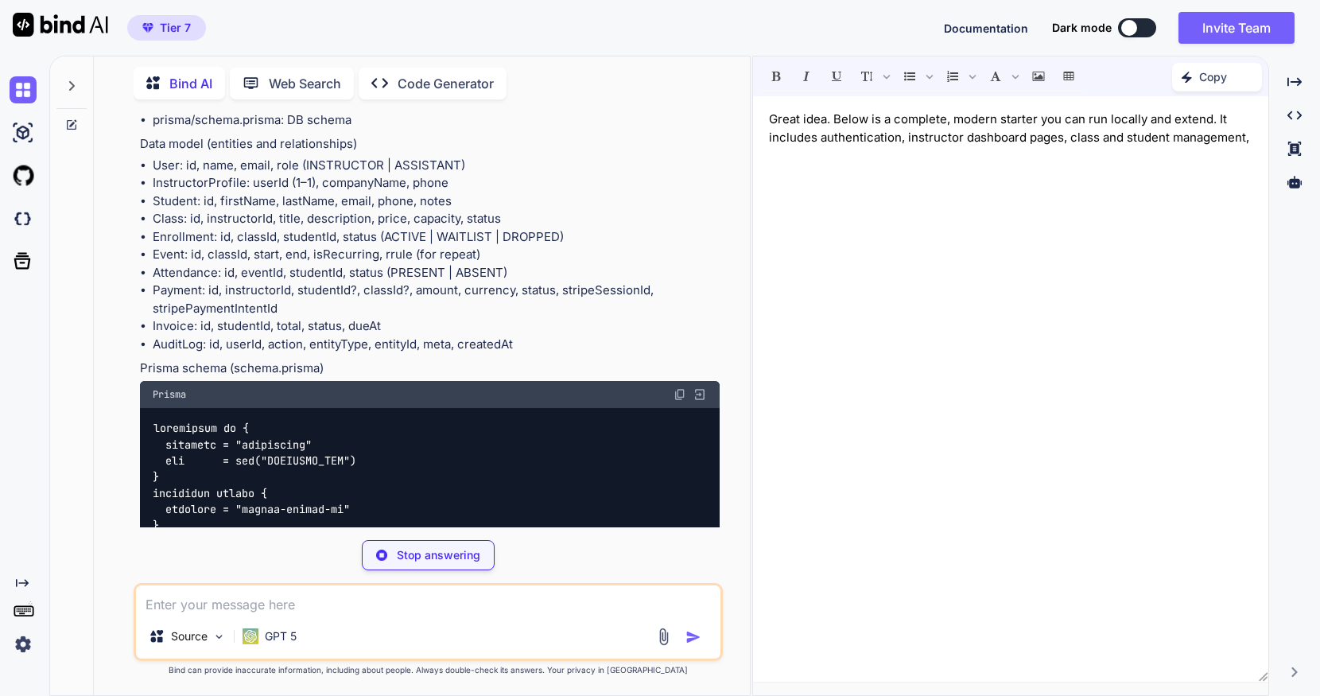
scroll to position [476, 0]
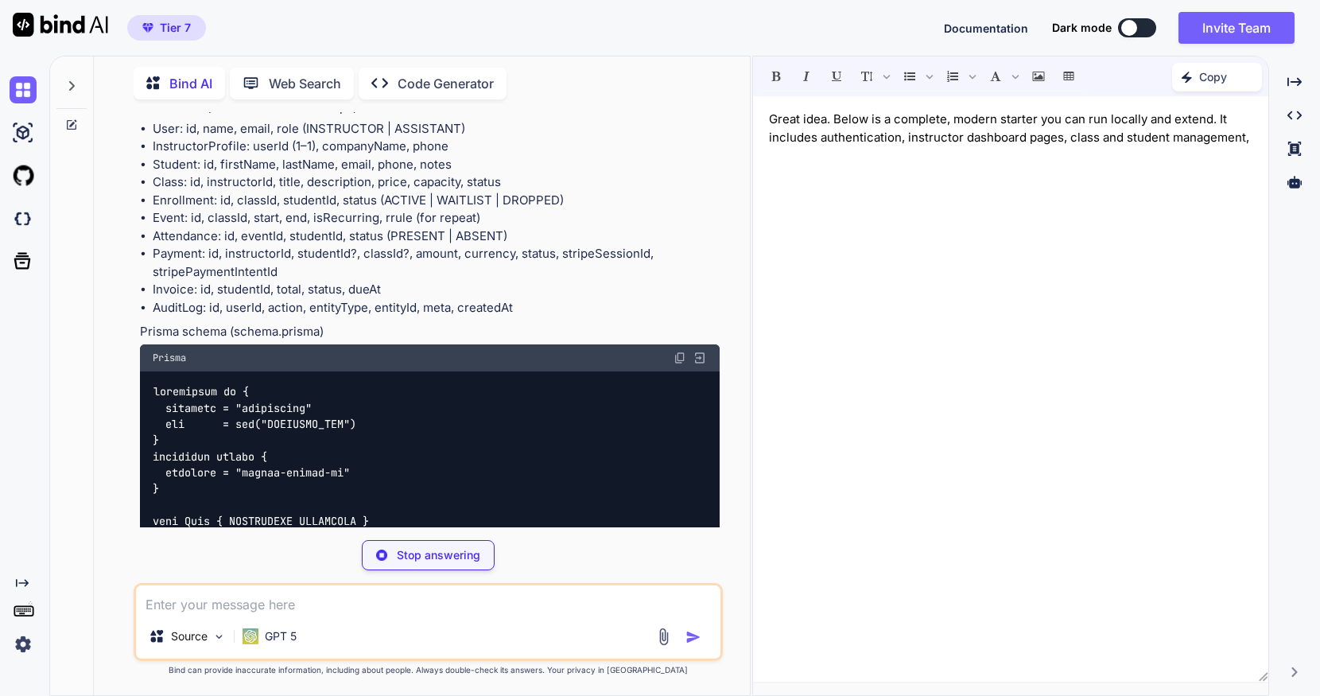
click at [572, 365] on div "Prisma" at bounding box center [430, 357] width 580 height 27
